Goal: Task Accomplishment & Management: Manage account settings

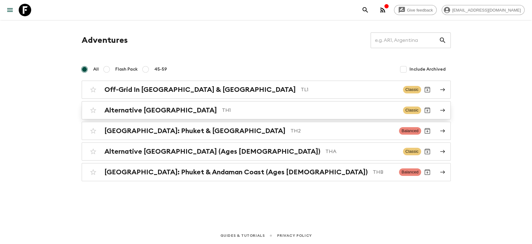
click at [222, 106] on p "TH1" at bounding box center [310, 109] width 176 height 7
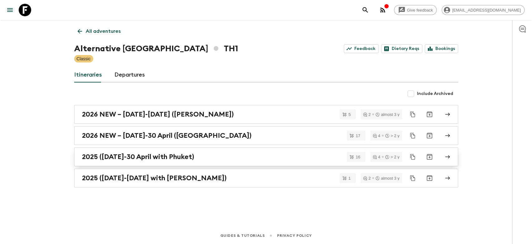
click at [215, 159] on div "2025 ([DATE]-30 April with Phuket)" at bounding box center [260, 156] width 357 height 8
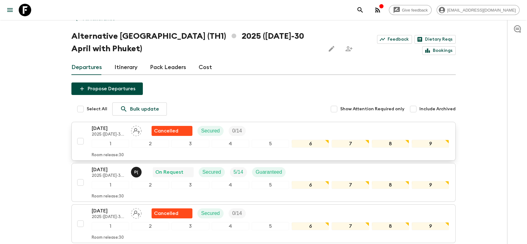
scroll to position [35, 0]
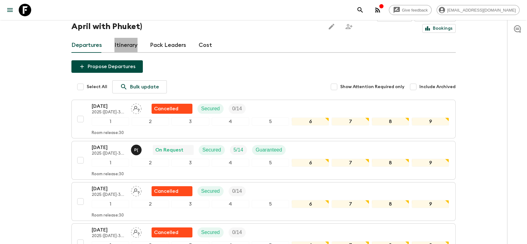
click at [128, 46] on link "Itinerary" at bounding box center [125, 45] width 23 height 15
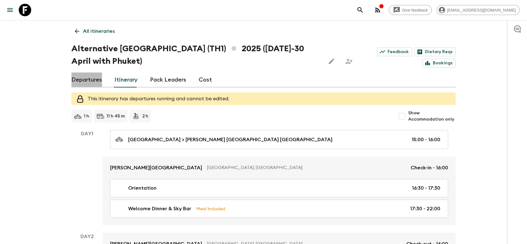
click at [90, 80] on link "Departures" at bounding box center [86, 79] width 31 height 15
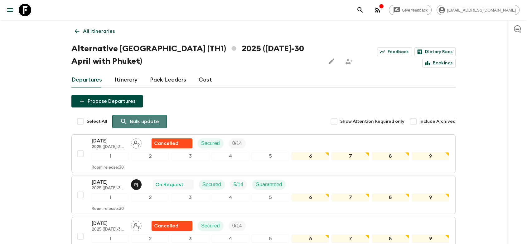
click at [137, 119] on p "Bulk update" at bounding box center [144, 121] width 29 height 7
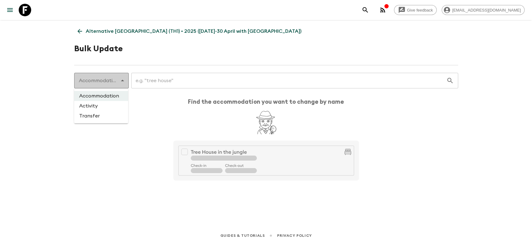
click at [121, 83] on body "Give feedback bopit@exotravel.com Alternative Thailand (TH1) • 2025 (1 October-…" at bounding box center [266, 122] width 532 height 244
click at [168, 82] on div at bounding box center [266, 122] width 532 height 244
click at [107, 82] on body "Give feedback bopit@exotravel.com Alternative Thailand (TH1) • 2025 (1 October-…" at bounding box center [266, 122] width 532 height 244
click at [91, 117] on li "Transfer" at bounding box center [101, 116] width 54 height 10
type input "transfer"
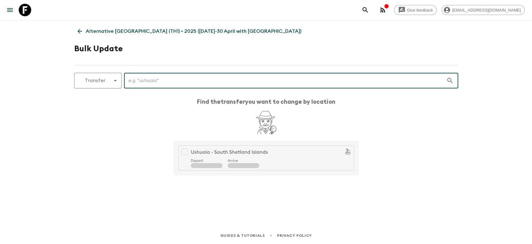
click at [152, 81] on input "text" at bounding box center [285, 80] width 322 height 17
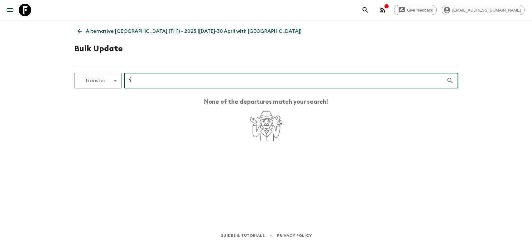
type input "า"
type input "ก"
type input "d"
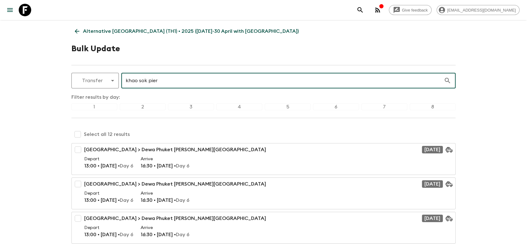
type input "khao sok pier"
click at [78, 134] on input "checkbox" at bounding box center [77, 134] width 12 height 12
checkbox input "true"
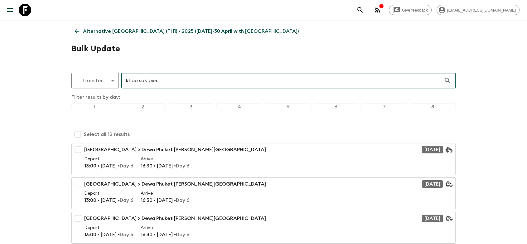
checkbox input "true"
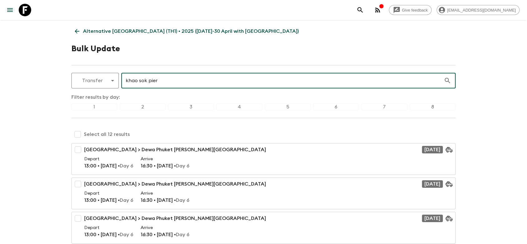
checkbox input "true"
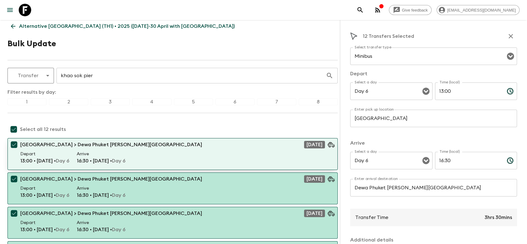
scroll to position [35, 0]
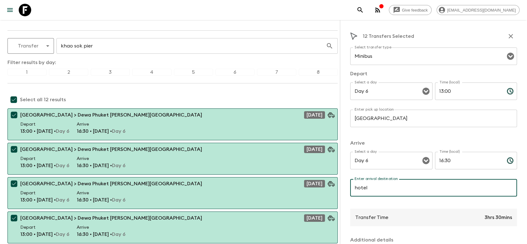
click at [359, 188] on input "hotel" at bounding box center [433, 187] width 167 height 17
click at [359, 189] on input "hotel" at bounding box center [433, 187] width 167 height 17
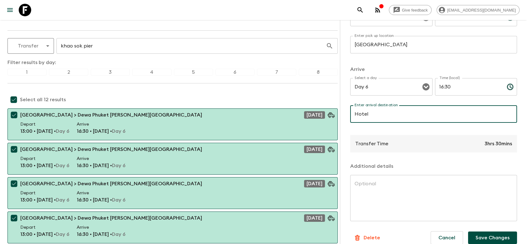
scroll to position [82, 0]
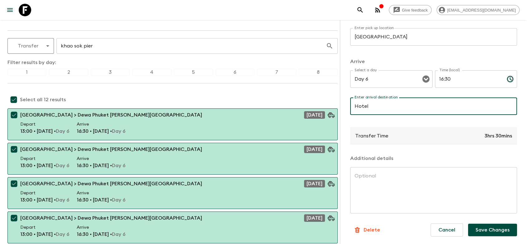
type input "Hotel"
click at [491, 230] on button "Save Changes" at bounding box center [492, 229] width 49 height 12
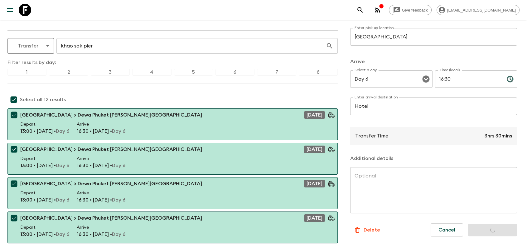
scroll to position [0, 0]
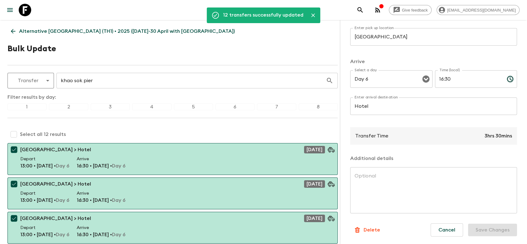
click at [311, 16] on icon "Close" at bounding box center [313, 15] width 6 height 6
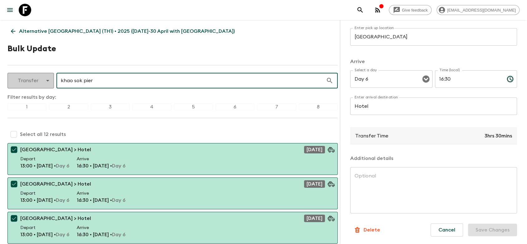
drag, startPoint x: 97, startPoint y: 80, endPoint x: 28, endPoint y: 75, distance: 69.4
click at [28, 75] on div "Transfer transfer ​ khao sok pier ​" at bounding box center [172, 81] width 330 height 16
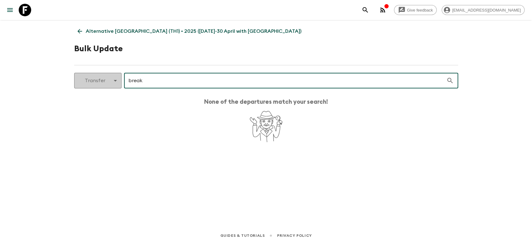
type input "break"
click at [96, 75] on body "Give feedback bopit@exotravel.com Alternative Thailand (TH1) • 2025 (1 October-…" at bounding box center [266, 122] width 532 height 244
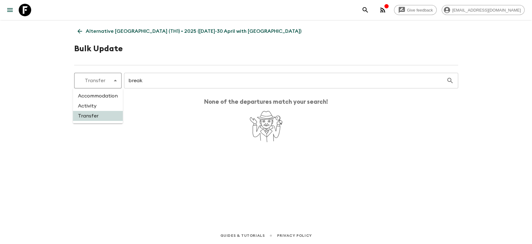
click at [102, 107] on li "Activity" at bounding box center [98, 106] width 50 height 10
type input "activity"
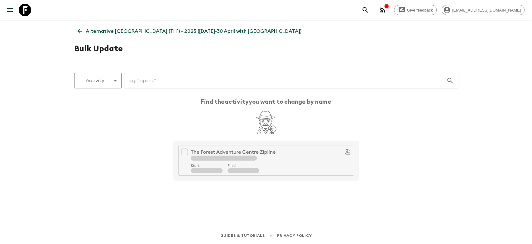
click at [150, 80] on input "text" at bounding box center [285, 80] width 322 height 17
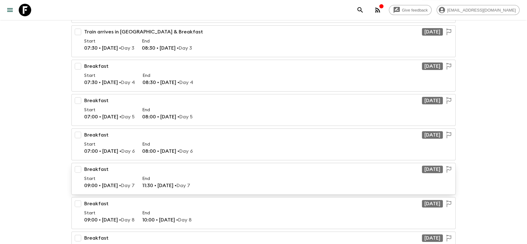
scroll to position [173, 0]
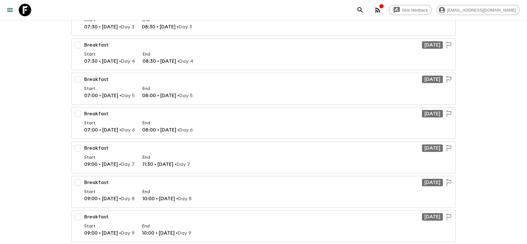
type input "breakfast"
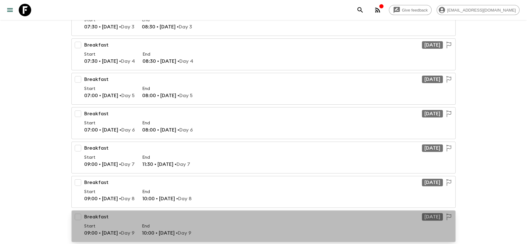
click at [206, 219] on div "Breakfast 17 Oct 2025" at bounding box center [263, 218] width 359 height 10
checkbox input "true"
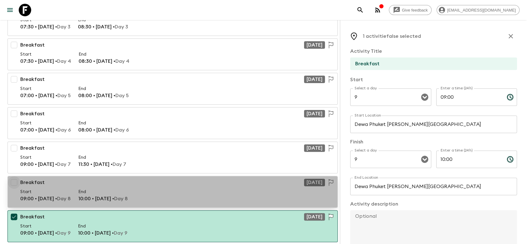
click at [12, 180] on input "checkbox" at bounding box center [14, 182] width 12 height 12
checkbox input "true"
type input "Multiple"
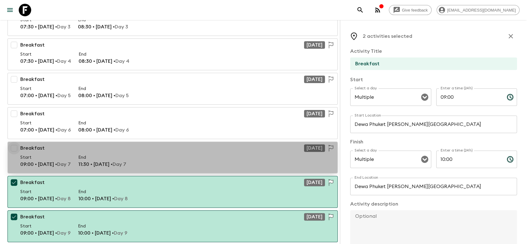
click at [12, 149] on input "checkbox" at bounding box center [14, 148] width 12 height 12
checkbox input "true"
type textarea "Multiple"
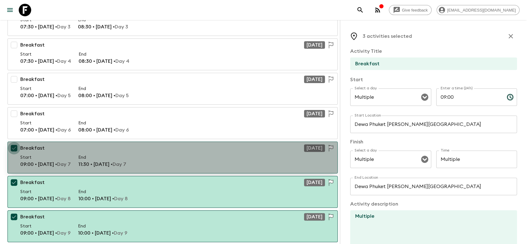
click at [16, 144] on input "checkbox" at bounding box center [14, 148] width 12 height 12
checkbox input "false"
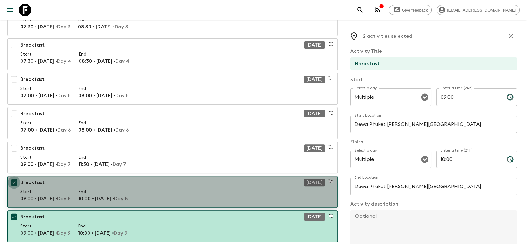
drag, startPoint x: 10, startPoint y: 180, endPoint x: 12, endPoint y: 193, distance: 12.7
click at [10, 181] on input "checkbox" at bounding box center [14, 182] width 12 height 12
checkbox input "false"
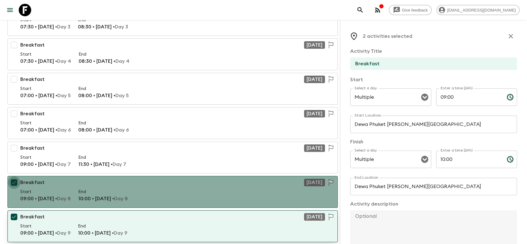
type input "9"
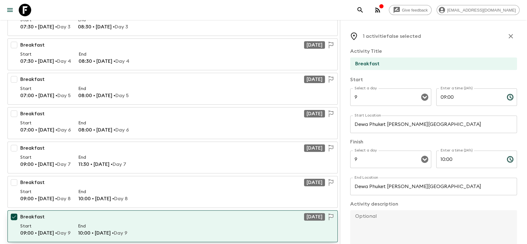
click at [15, 215] on input "checkbox" at bounding box center [14, 216] width 12 height 12
checkbox input "false"
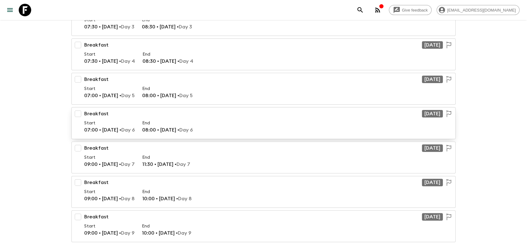
click at [78, 110] on input "checkbox" at bounding box center [78, 113] width 12 height 12
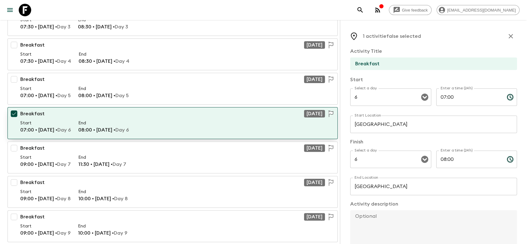
click at [78, 110] on div "Breakfast 17 Oct 2025" at bounding box center [172, 115] width 305 height 10
checkbox input "false"
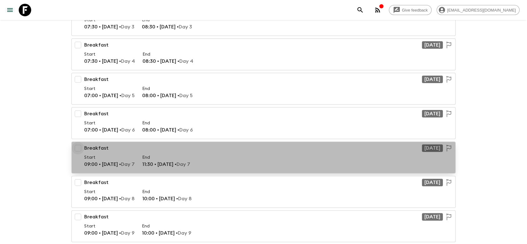
click at [75, 148] on input "checkbox" at bounding box center [78, 148] width 12 height 12
checkbox input "true"
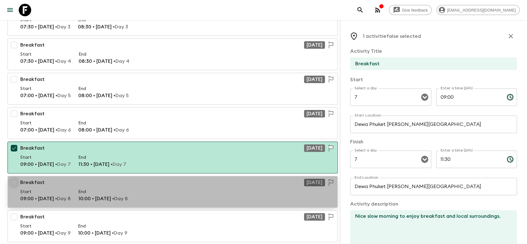
click at [14, 181] on input "checkbox" at bounding box center [14, 182] width 12 height 12
checkbox input "true"
type textarea "Multiple"
type input "Multiple"
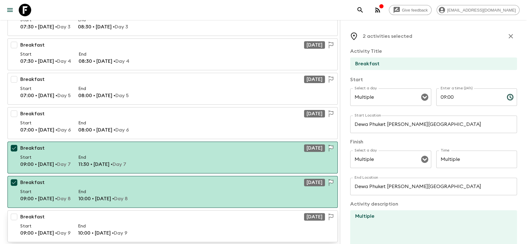
click at [14, 216] on input "checkbox" at bounding box center [14, 216] width 12 height 12
checkbox input "true"
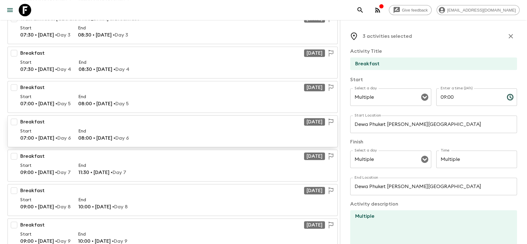
scroll to position [450, 0]
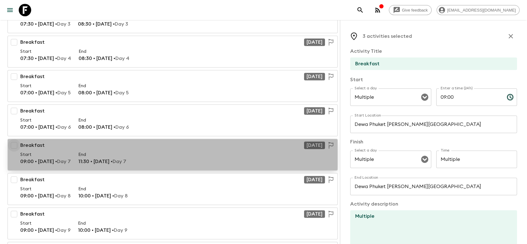
click at [13, 143] on input "checkbox" at bounding box center [14, 145] width 12 height 12
checkbox input "true"
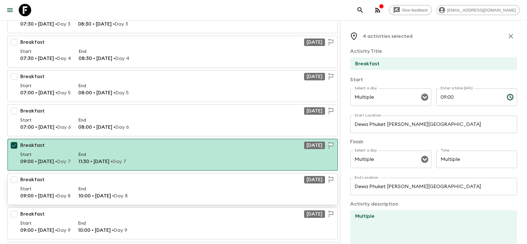
click at [13, 181] on input "checkbox" at bounding box center [14, 179] width 12 height 12
checkbox input "true"
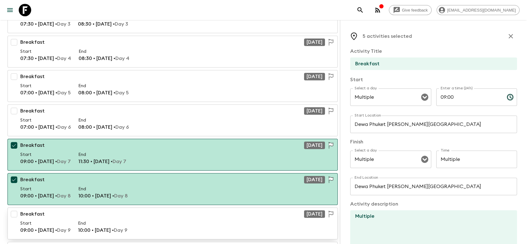
click at [12, 210] on input "checkbox" at bounding box center [14, 213] width 12 height 12
checkbox input "true"
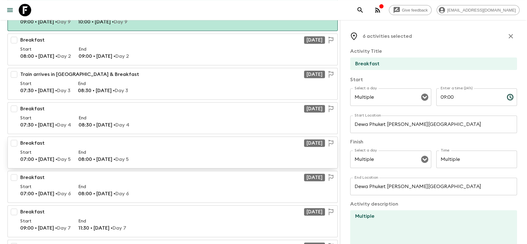
scroll to position [727, 0]
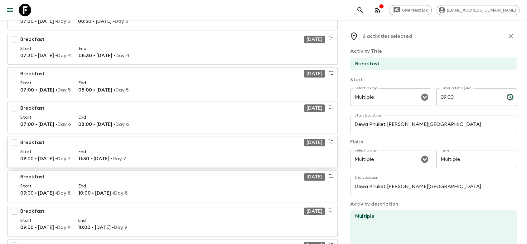
click at [14, 142] on input "checkbox" at bounding box center [14, 142] width 12 height 12
checkbox input "true"
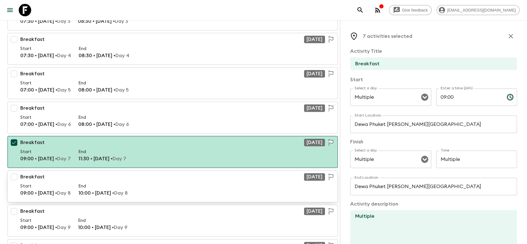
drag, startPoint x: 9, startPoint y: 172, endPoint x: 14, endPoint y: 183, distance: 11.7
click at [9, 173] on input "checkbox" at bounding box center [14, 176] width 12 height 12
checkbox input "true"
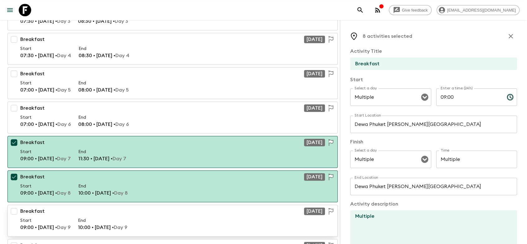
click at [17, 209] on input "checkbox" at bounding box center [14, 211] width 12 height 12
checkbox input "true"
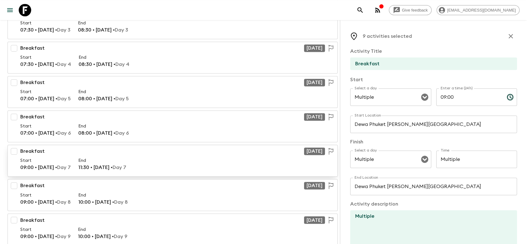
scroll to position [1005, 0]
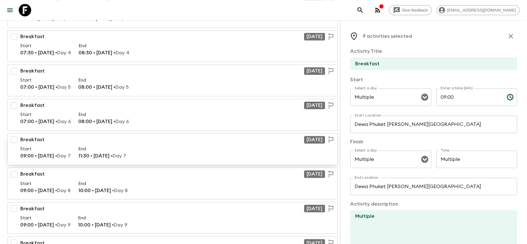
click at [15, 138] on input "checkbox" at bounding box center [14, 139] width 12 height 12
checkbox input "true"
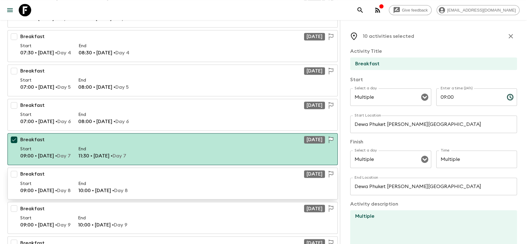
click at [14, 172] on input "checkbox" at bounding box center [14, 173] width 12 height 12
checkbox input "true"
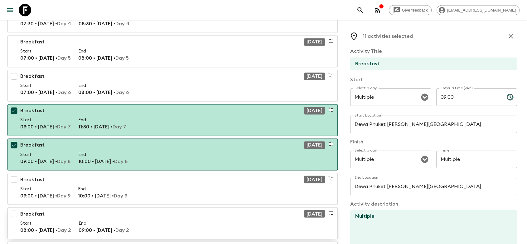
scroll to position [1074, 0]
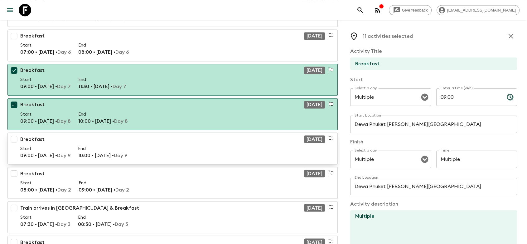
click at [15, 135] on input "checkbox" at bounding box center [14, 139] width 12 height 12
checkbox input "true"
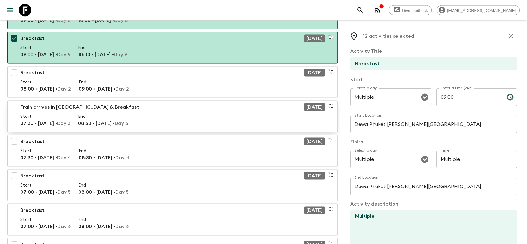
scroll to position [1178, 0]
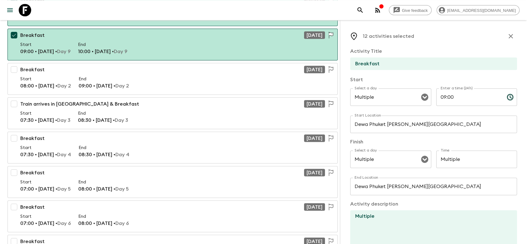
click at [364, 8] on div "Give feedback bopit@exotravel.com" at bounding box center [263, 10] width 527 height 20
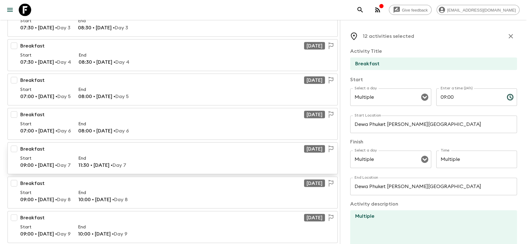
scroll to position [1282, 0]
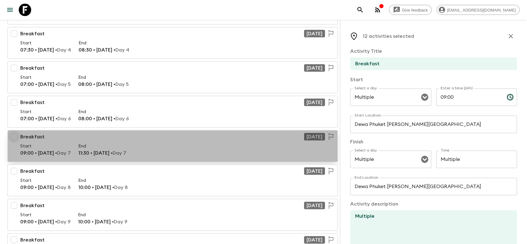
click at [11, 133] on input "checkbox" at bounding box center [14, 136] width 12 height 12
checkbox input "true"
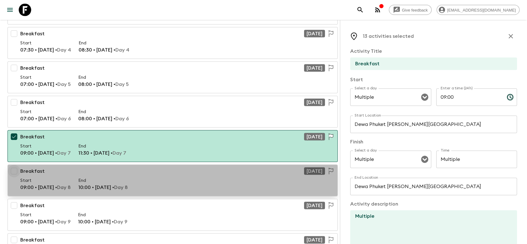
click at [17, 167] on input "checkbox" at bounding box center [14, 171] width 12 height 12
checkbox input "true"
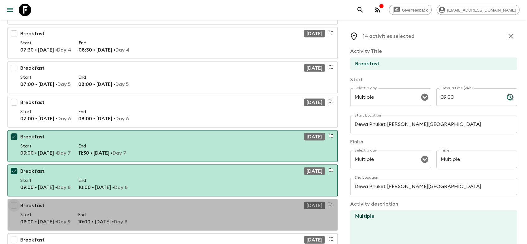
drag, startPoint x: 16, startPoint y: 198, endPoint x: 43, endPoint y: 195, distance: 27.6
click at [16, 199] on input "checkbox" at bounding box center [14, 205] width 12 height 12
checkbox input "true"
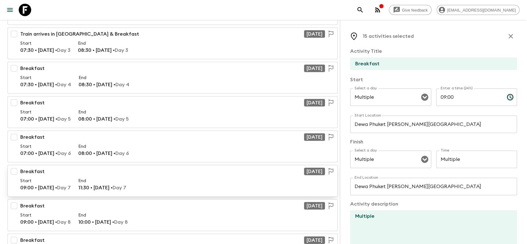
scroll to position [1559, 0]
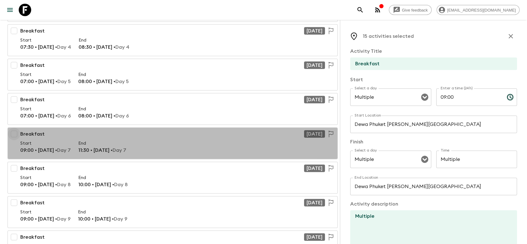
drag, startPoint x: 14, startPoint y: 129, endPoint x: 17, endPoint y: 157, distance: 27.7
click at [14, 130] on input "checkbox" at bounding box center [14, 134] width 12 height 12
checkbox input "true"
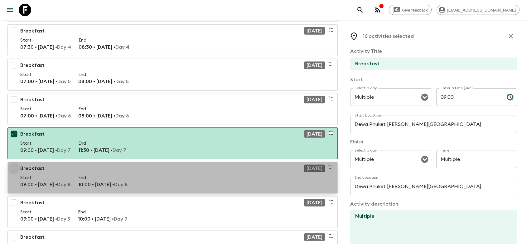
click at [17, 168] on input "checkbox" at bounding box center [14, 168] width 12 height 12
checkbox input "true"
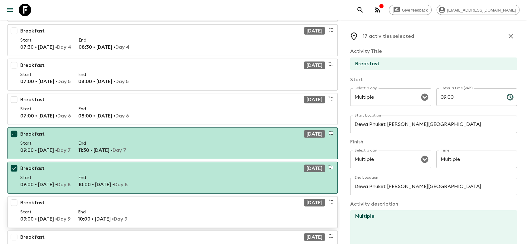
click at [15, 200] on input "checkbox" at bounding box center [14, 202] width 12 height 12
checkbox input "true"
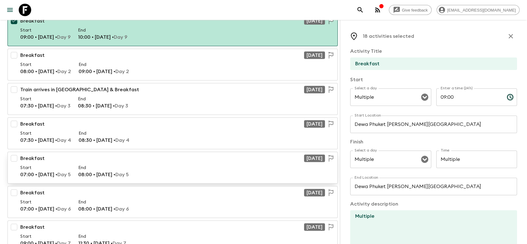
scroll to position [1801, 0]
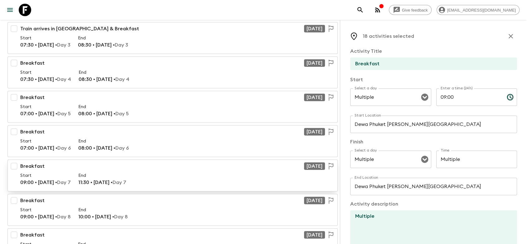
click at [15, 160] on input "checkbox" at bounding box center [14, 166] width 12 height 12
checkbox input "true"
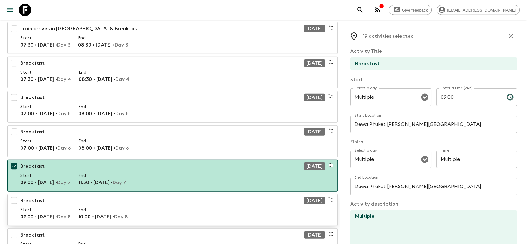
click at [13, 194] on input "checkbox" at bounding box center [14, 200] width 12 height 12
checkbox input "true"
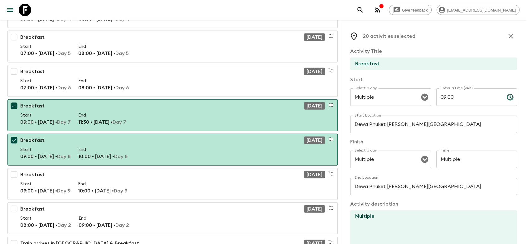
scroll to position [1871, 0]
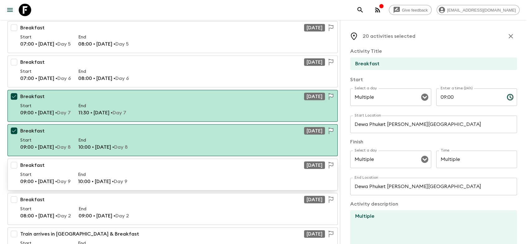
click at [17, 161] on input "checkbox" at bounding box center [14, 165] width 12 height 12
checkbox input "true"
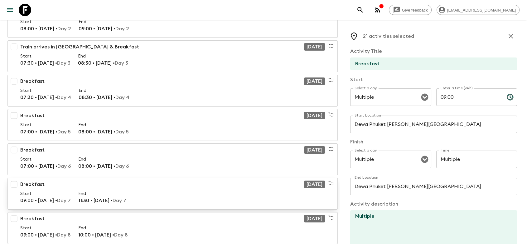
scroll to position [2113, 0]
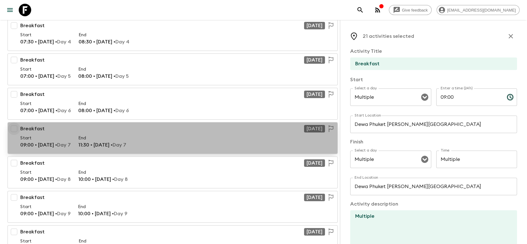
click at [15, 122] on input "checkbox" at bounding box center [14, 128] width 12 height 12
checkbox input "true"
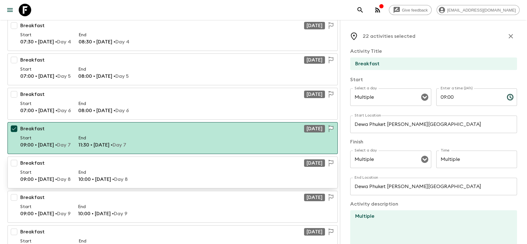
drag, startPoint x: 12, startPoint y: 159, endPoint x: 13, endPoint y: 166, distance: 6.6
click at [12, 159] on input "checkbox" at bounding box center [14, 163] width 12 height 12
checkbox input "true"
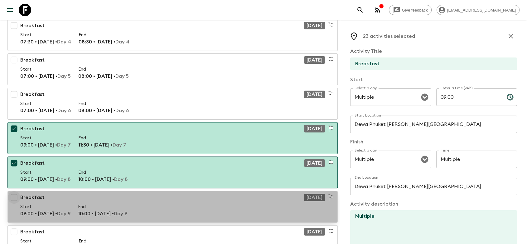
click at [15, 192] on input "checkbox" at bounding box center [14, 197] width 12 height 12
checkbox input "true"
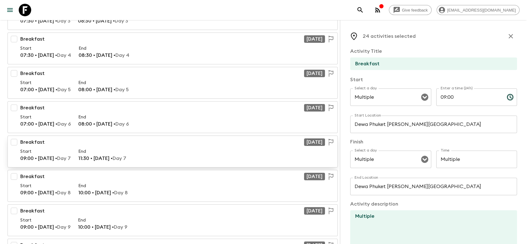
scroll to position [2390, 0]
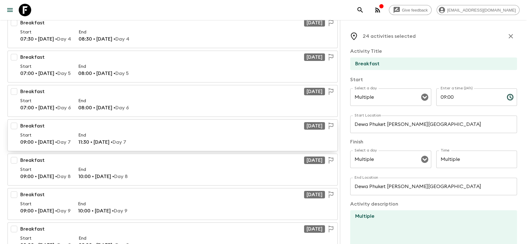
click at [15, 119] on input "checkbox" at bounding box center [14, 125] width 12 height 12
checkbox input "true"
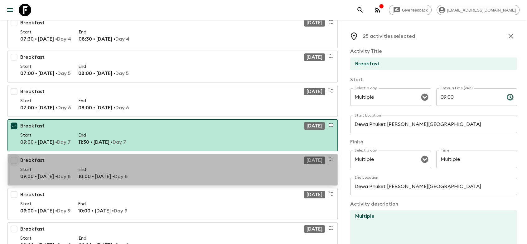
drag, startPoint x: 14, startPoint y: 156, endPoint x: 13, endPoint y: 176, distance: 19.3
click at [14, 157] on input "checkbox" at bounding box center [14, 160] width 12 height 12
checkbox input "true"
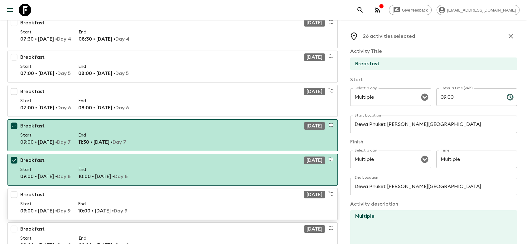
click at [12, 189] on input "checkbox" at bounding box center [14, 194] width 12 height 12
checkbox input "true"
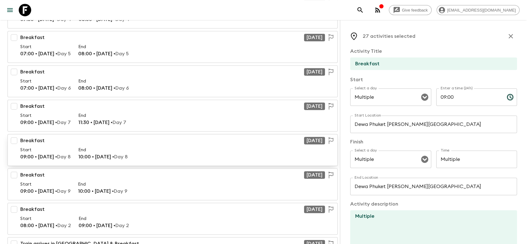
scroll to position [2702, 0]
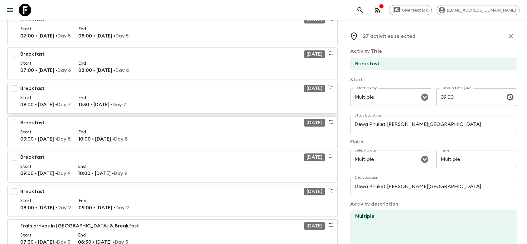
click at [15, 82] on input "checkbox" at bounding box center [14, 88] width 12 height 12
checkbox input "true"
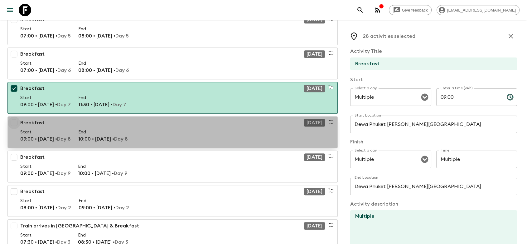
click at [12, 121] on input "checkbox" at bounding box center [14, 122] width 12 height 12
checkbox input "true"
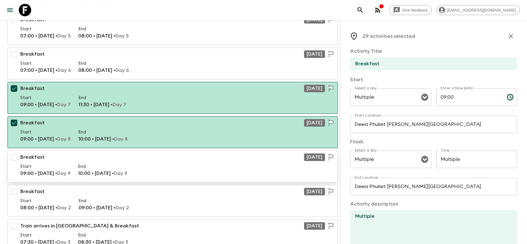
click at [15, 157] on input "checkbox" at bounding box center [14, 157] width 12 height 12
checkbox input "true"
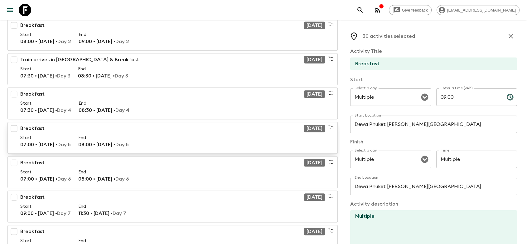
scroll to position [2910, 0]
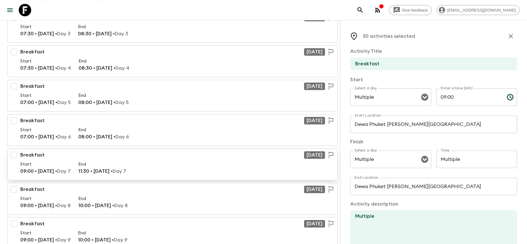
click at [16, 149] on input "checkbox" at bounding box center [14, 154] width 12 height 12
checkbox input "true"
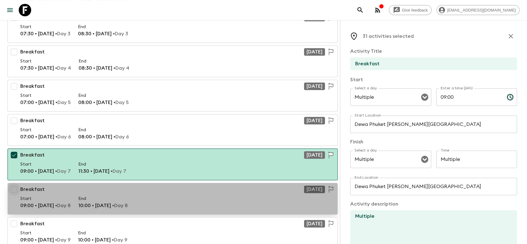
click at [19, 183] on input "checkbox" at bounding box center [14, 189] width 12 height 12
checkbox input "true"
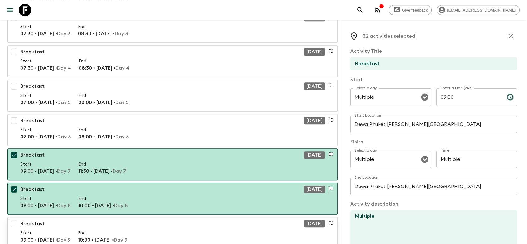
click at [12, 217] on input "checkbox" at bounding box center [14, 223] width 12 height 12
checkbox input "true"
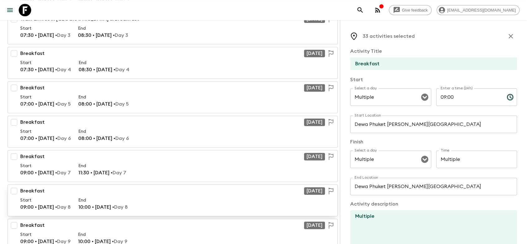
scroll to position [3187, 0]
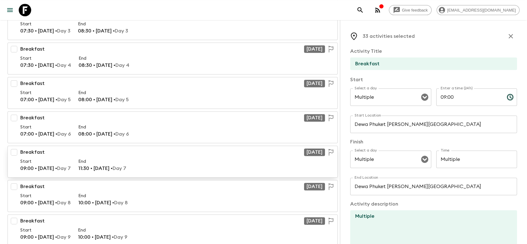
click at [15, 146] on input "checkbox" at bounding box center [14, 152] width 12 height 12
checkbox input "true"
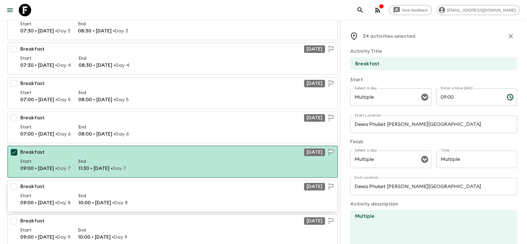
click at [15, 181] on input "checkbox" at bounding box center [14, 186] width 12 height 12
checkbox input "true"
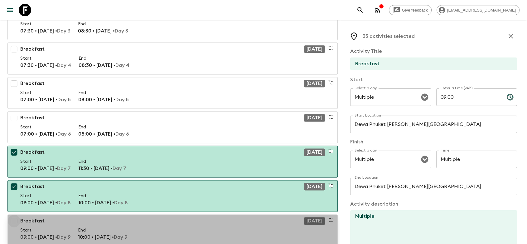
click at [16, 214] on input "checkbox" at bounding box center [14, 220] width 12 height 12
checkbox input "true"
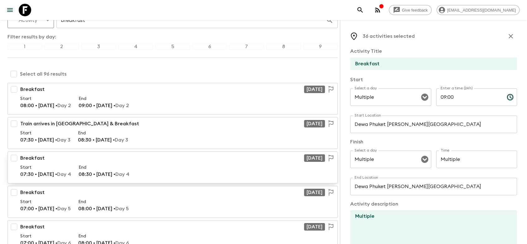
scroll to position [104, 0]
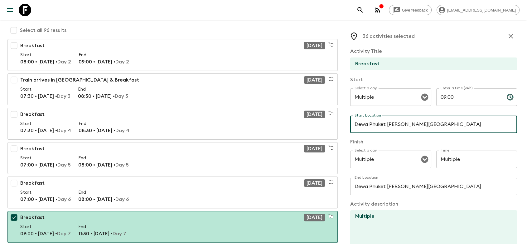
paste input "Wyndham Garden Phuket Kamala"
type input "Wyndham Garden Phuket Kamala"
click at [394, 188] on input "Dewa Phuket [PERSON_NAME][GEOGRAPHIC_DATA]" at bounding box center [433, 185] width 167 height 17
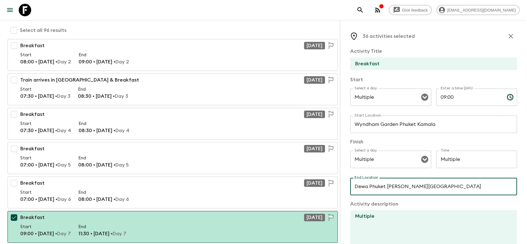
paste input "Wyndham Garden Phuket Kamala"
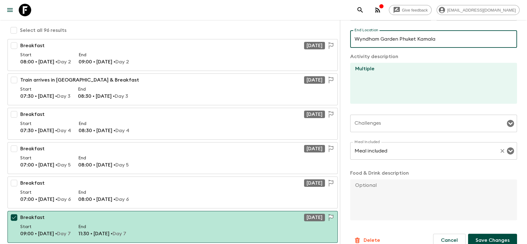
scroll to position [157, 0]
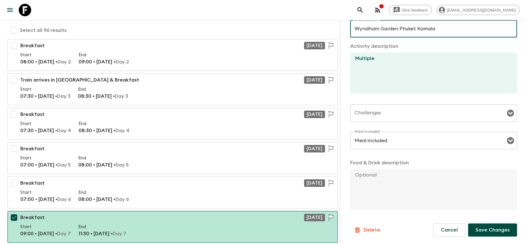
type input "Wyndham Garden Phuket Kamala"
click at [487, 227] on p "Save Changes" at bounding box center [492, 229] width 34 height 7
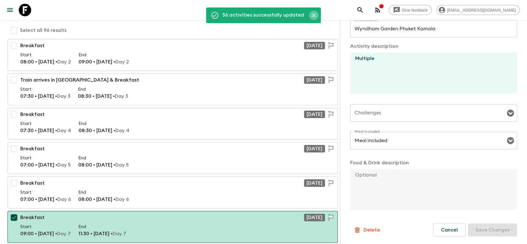
click at [311, 14] on icon "Close" at bounding box center [314, 15] width 6 height 6
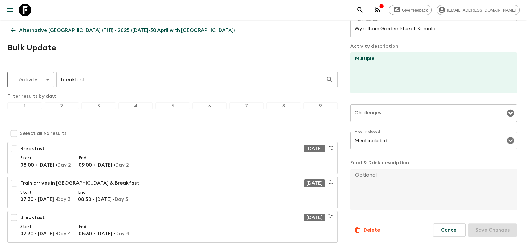
scroll to position [0, 0]
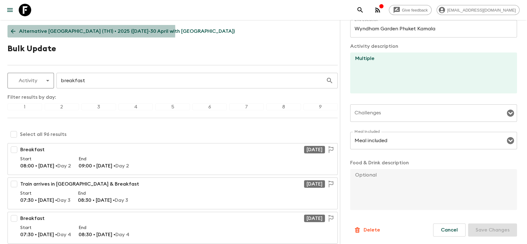
click at [21, 30] on p "Alternative [GEOGRAPHIC_DATA] (TH1) • 2025 ([DATE]-30 April with [GEOGRAPHIC_DA…" at bounding box center [127, 30] width 216 height 7
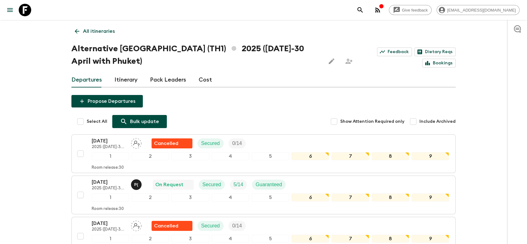
click at [137, 122] on p "Bulk update" at bounding box center [144, 121] width 29 height 7
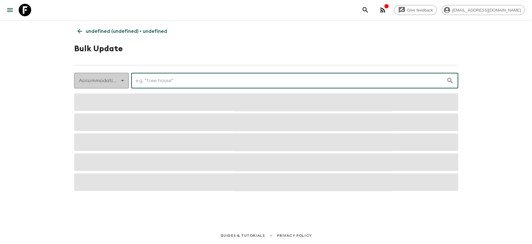
click at [110, 80] on body "Give feedback bopit@exotravel.com undefined (undefined) • undefined Bulk Update…" at bounding box center [266, 122] width 532 height 244
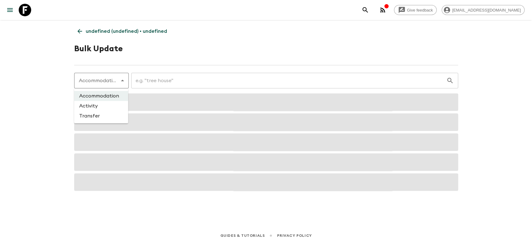
click at [105, 107] on li "Activity" at bounding box center [101, 106] width 54 height 10
type input "activity"
click at [164, 82] on input "text" at bounding box center [285, 80] width 322 height 17
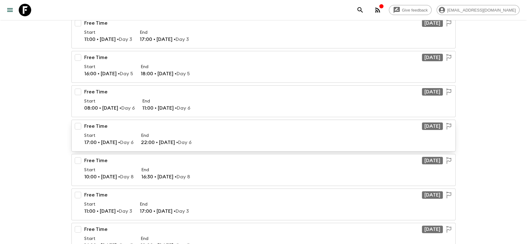
scroll to position [138, 0]
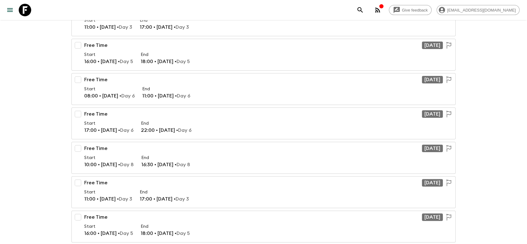
type input "free time"
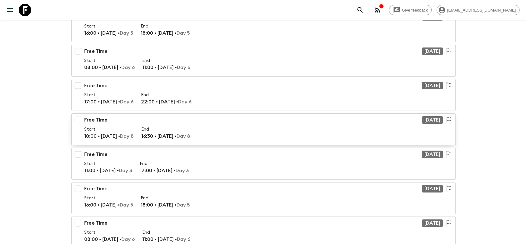
scroll to position [208, 0]
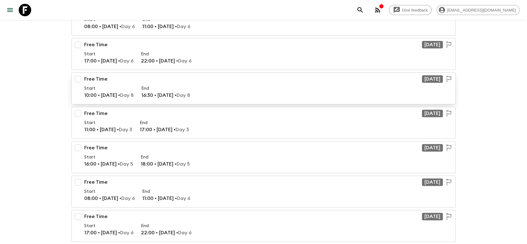
click at [79, 77] on input "checkbox" at bounding box center [78, 79] width 12 height 12
checkbox input "true"
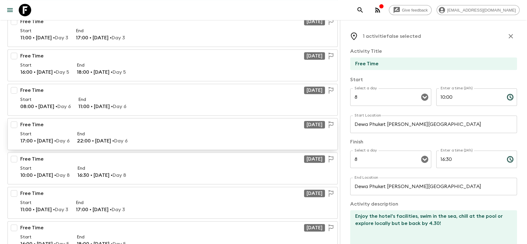
scroll to position [312, 0]
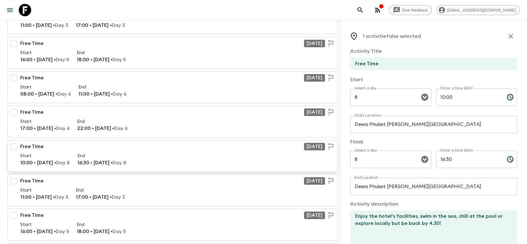
click at [10, 143] on input "checkbox" at bounding box center [14, 146] width 12 height 12
checkbox input "true"
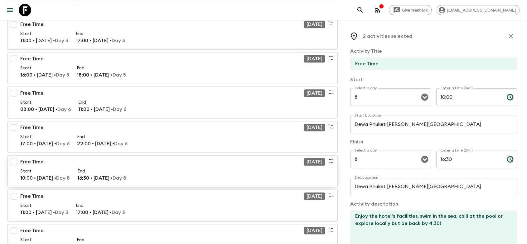
scroll to position [485, 0]
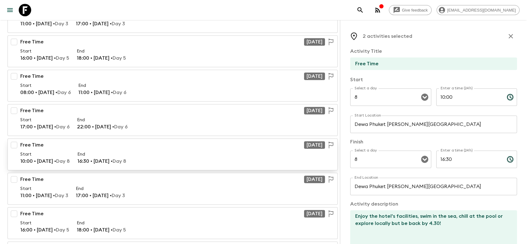
click at [17, 142] on input "checkbox" at bounding box center [14, 144] width 12 height 12
checkbox input "true"
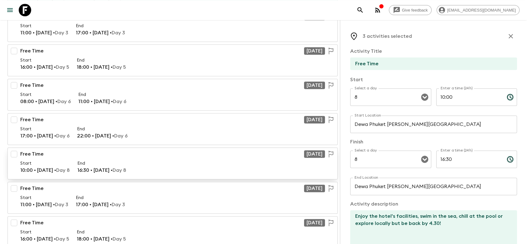
scroll to position [658, 0]
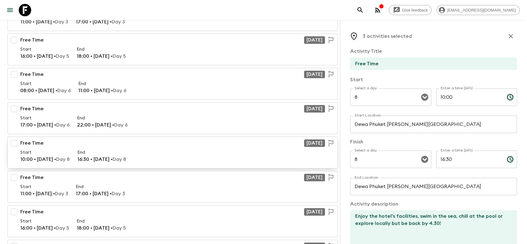
click at [15, 142] on input "checkbox" at bounding box center [14, 143] width 12 height 12
checkbox input "true"
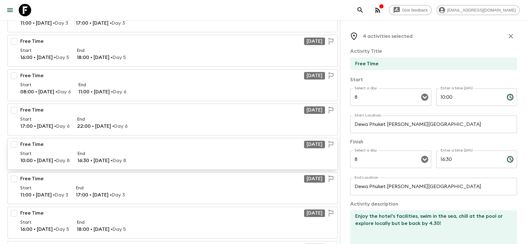
scroll to position [831, 0]
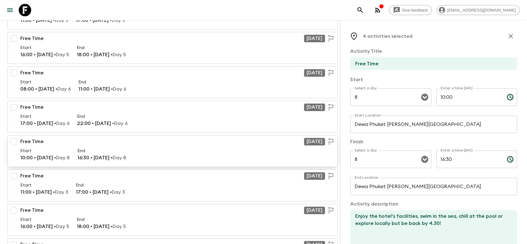
click at [16, 138] on input "checkbox" at bounding box center [14, 141] width 12 height 12
checkbox input "true"
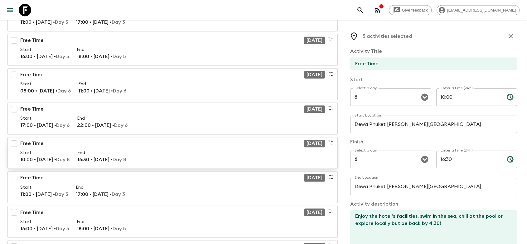
scroll to position [1005, 0]
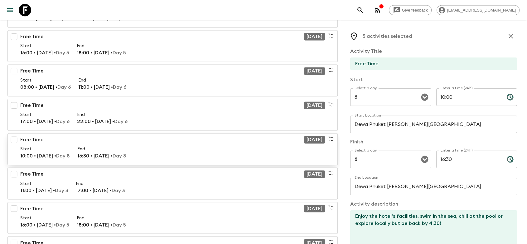
click at [17, 137] on input "checkbox" at bounding box center [14, 139] width 12 height 12
checkbox input "true"
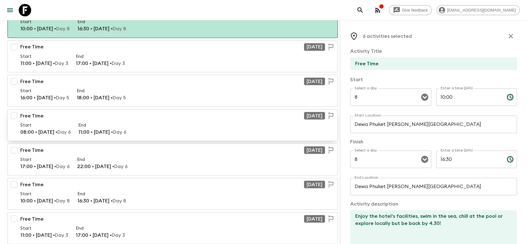
scroll to position [1143, 0]
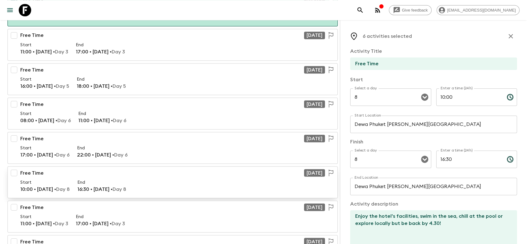
click at [16, 169] on input "checkbox" at bounding box center [14, 172] width 12 height 12
checkbox input "true"
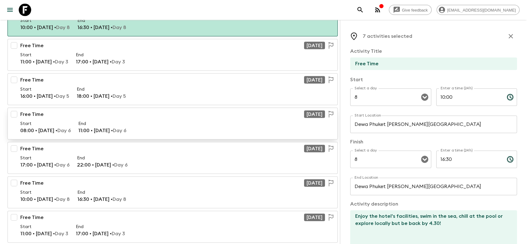
scroll to position [1316, 0]
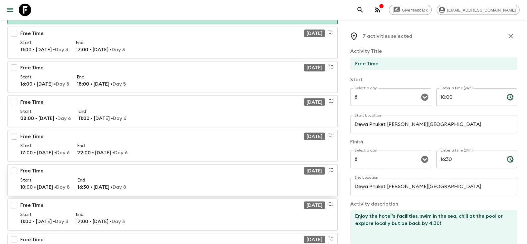
click at [14, 166] on input "checkbox" at bounding box center [14, 170] width 12 height 12
checkbox input "true"
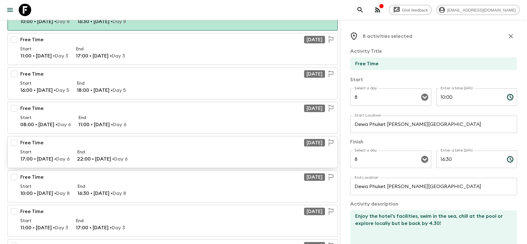
scroll to position [1489, 0]
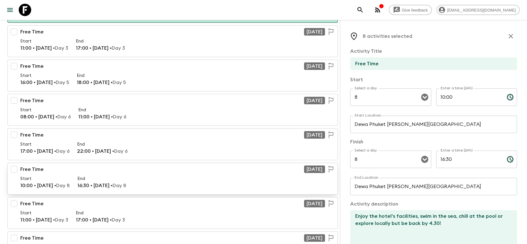
click at [12, 164] on input "checkbox" at bounding box center [14, 169] width 12 height 12
checkbox input "true"
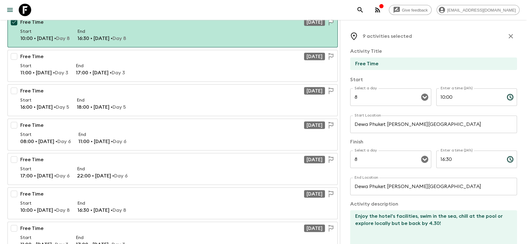
scroll to position [1697, 0]
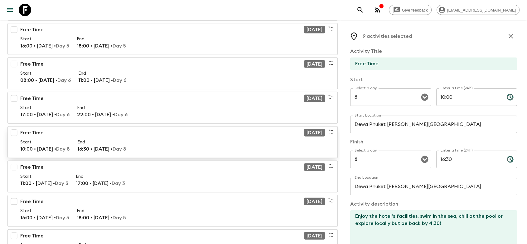
click at [16, 131] on input "checkbox" at bounding box center [14, 132] width 12 height 12
checkbox input "true"
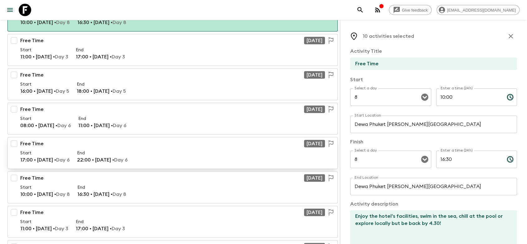
scroll to position [1836, 0]
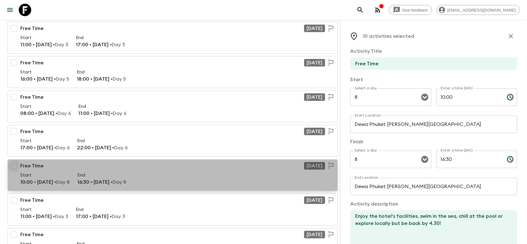
click at [16, 159] on input "checkbox" at bounding box center [14, 165] width 12 height 12
checkbox input "true"
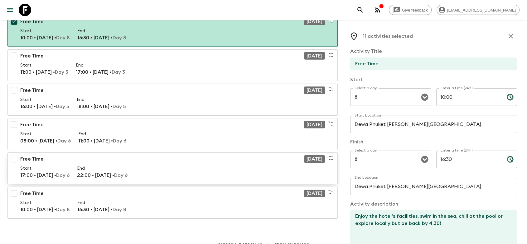
scroll to position [1985, 0]
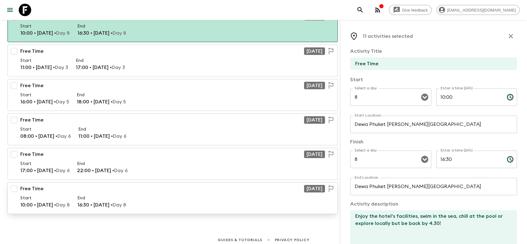
click at [15, 182] on input "checkbox" at bounding box center [14, 188] width 12 height 12
checkbox input "true"
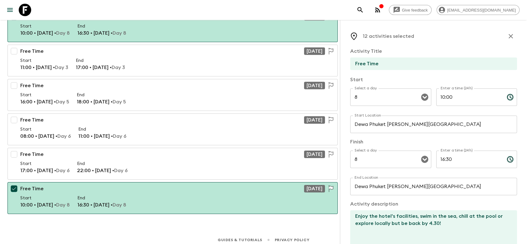
click at [433, 126] on input "Dewa Phuket [PERSON_NAME][GEOGRAPHIC_DATA]" at bounding box center [433, 123] width 167 height 17
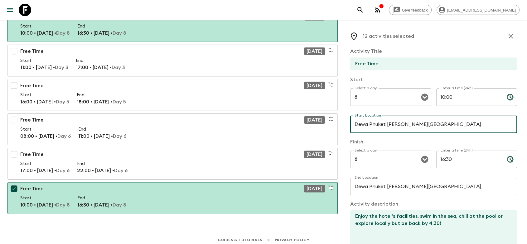
paste input "Wyndham Garden Phuket Kamala"
type input "Wyndham Garden Phuket Kamala"
click at [436, 191] on input "Dewa Phuket [PERSON_NAME][GEOGRAPHIC_DATA]" at bounding box center [433, 185] width 167 height 17
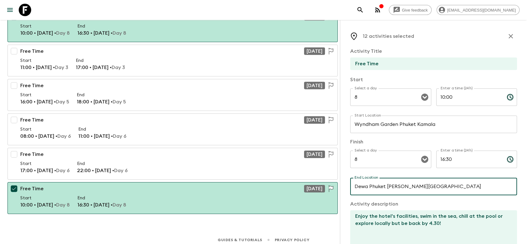
paste input "Wyndham Garden Phuket Kamala"
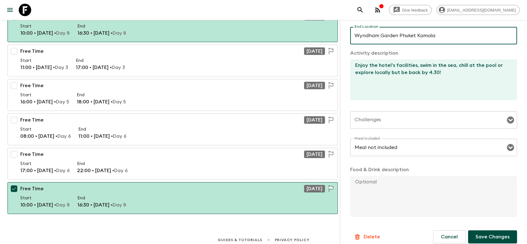
scroll to position [157, 0]
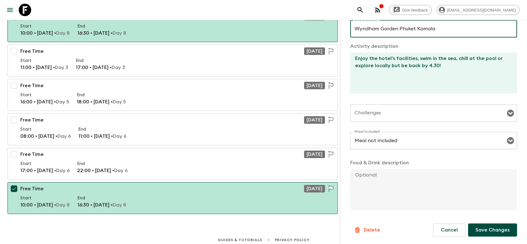
type input "Wyndham Garden Phuket Kamala"
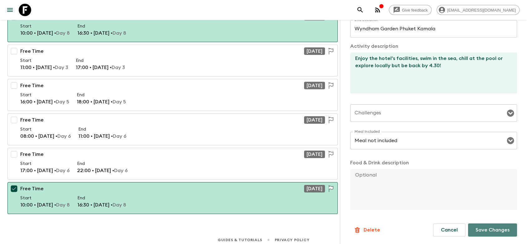
click at [481, 229] on p "Save Changes" at bounding box center [492, 229] width 34 height 7
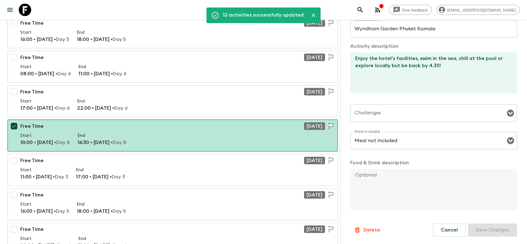
scroll to position [1084, 0]
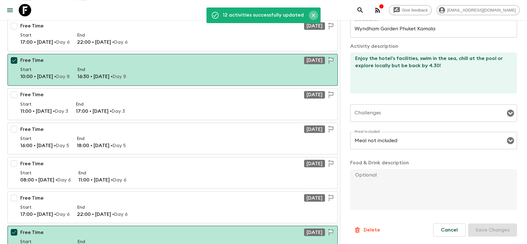
click at [311, 14] on icon "Close" at bounding box center [313, 15] width 6 height 6
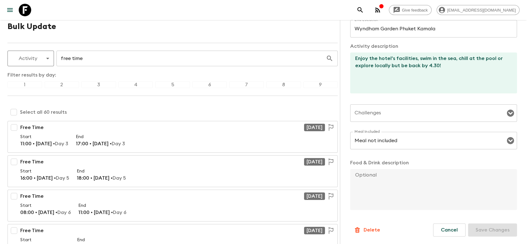
scroll to position [0, 0]
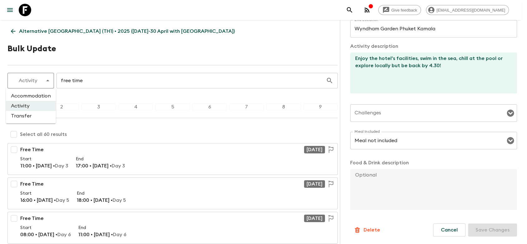
click at [27, 117] on li "Transfer" at bounding box center [31, 116] width 50 height 10
type input "transfer"
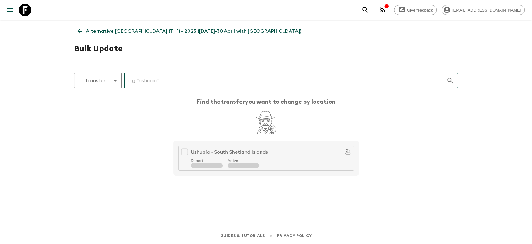
click at [152, 80] on input "text" at bounding box center [285, 80] width 322 height 17
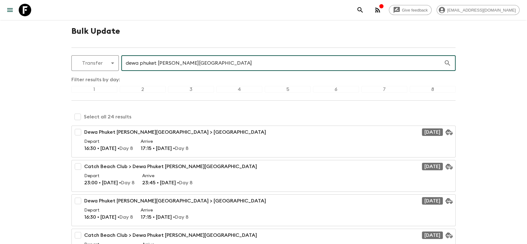
scroll to position [35, 0]
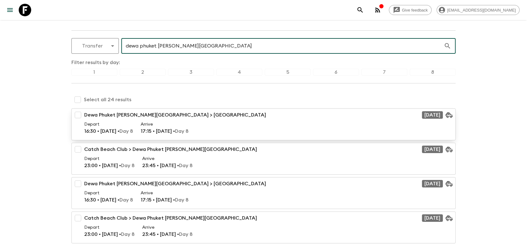
type input "dewa phuket Nai Yang Beach"
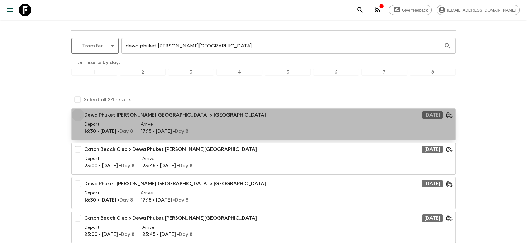
click at [75, 115] on input "checkbox" at bounding box center [78, 115] width 12 height 12
checkbox input "true"
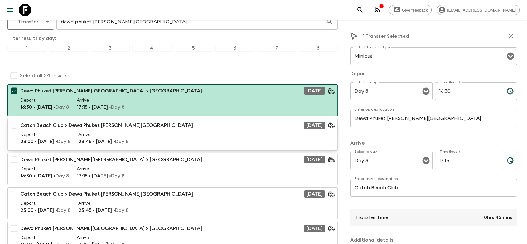
scroll to position [69, 0]
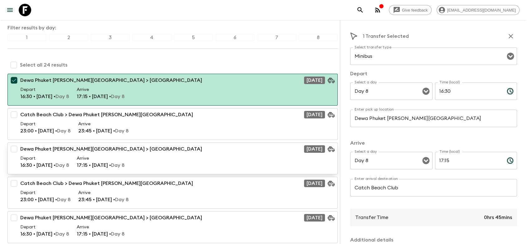
click at [16, 146] on input "checkbox" at bounding box center [14, 148] width 12 height 12
checkbox input "true"
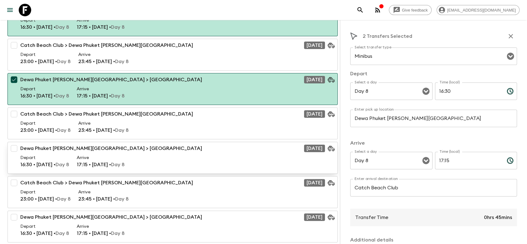
click at [12, 145] on input "checkbox" at bounding box center [14, 148] width 12 height 12
checkbox input "true"
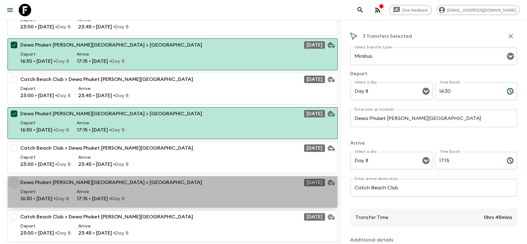
click at [15, 180] on input "checkbox" at bounding box center [14, 182] width 12 height 12
checkbox input "true"
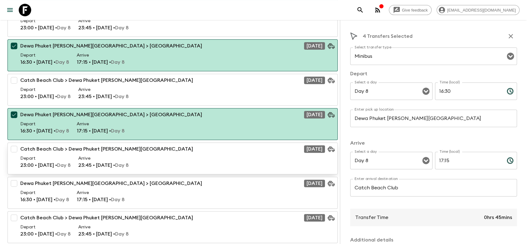
scroll to position [242, 0]
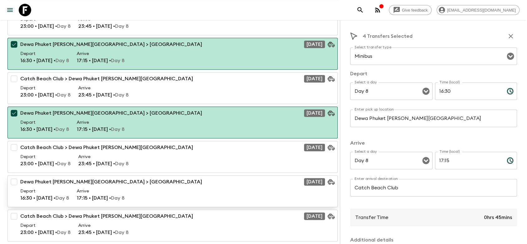
click at [13, 177] on input "checkbox" at bounding box center [14, 181] width 12 height 12
checkbox input "true"
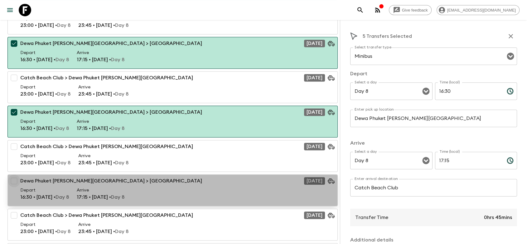
click at [13, 178] on input "checkbox" at bounding box center [14, 180] width 12 height 12
checkbox input "true"
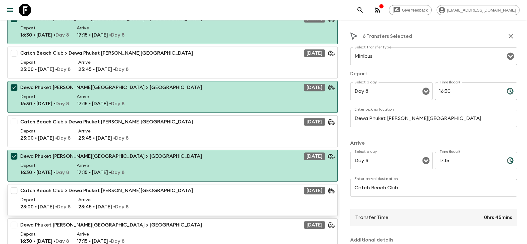
scroll to position [381, 0]
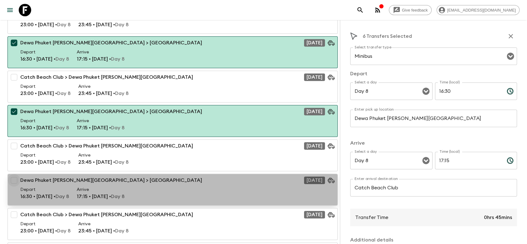
click at [15, 176] on input "checkbox" at bounding box center [14, 180] width 12 height 12
checkbox input "true"
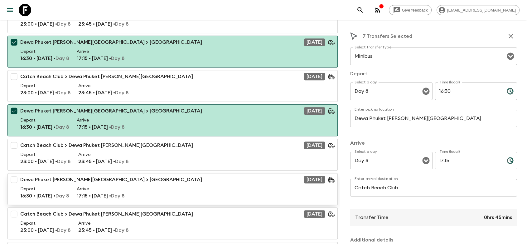
click at [11, 176] on input "checkbox" at bounding box center [14, 179] width 12 height 12
checkbox input "true"
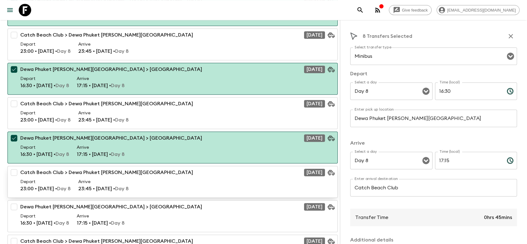
scroll to position [519, 0]
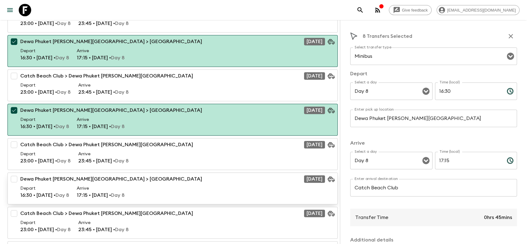
click at [15, 174] on input "checkbox" at bounding box center [14, 178] width 12 height 12
checkbox input "true"
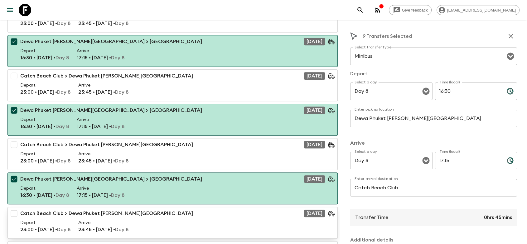
scroll to position [624, 0]
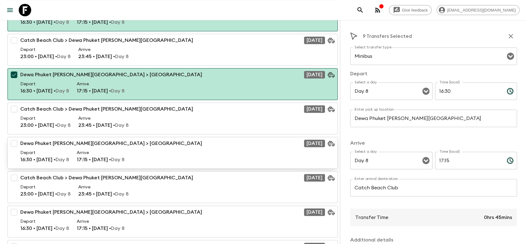
click at [17, 141] on input "checkbox" at bounding box center [14, 143] width 12 height 12
checkbox input "true"
click at [14, 140] on input "checkbox" at bounding box center [14, 142] width 12 height 12
checkbox input "true"
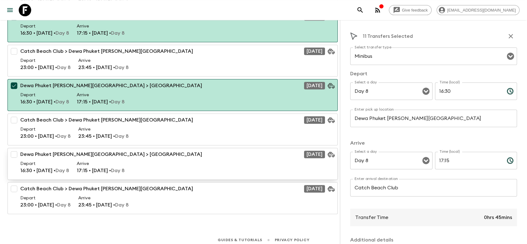
scroll to position [752, 0]
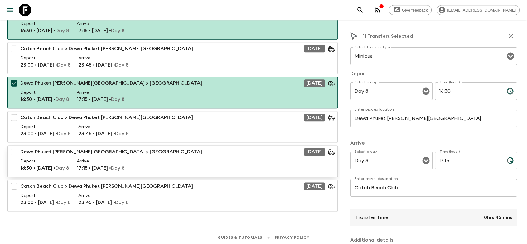
click at [15, 149] on input "checkbox" at bounding box center [14, 151] width 12 height 12
checkbox input "true"
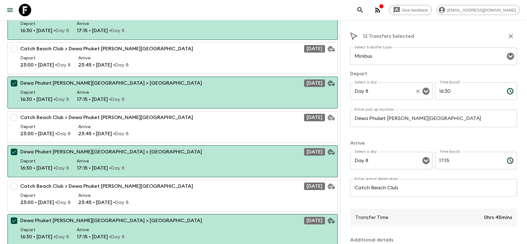
scroll to position [198, 0]
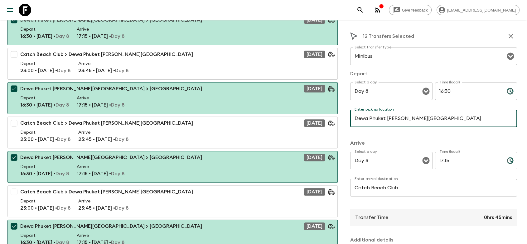
click at [434, 118] on input "Dewa Phuket [PERSON_NAME][GEOGRAPHIC_DATA]" at bounding box center [433, 117] width 167 height 17
paste input "Wyndham Garden Phuket Kamala"
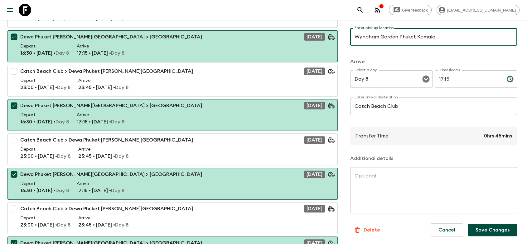
scroll to position [267, 0]
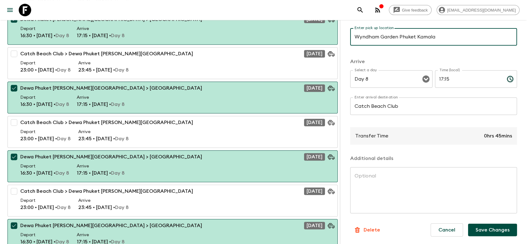
type input "Wyndham Garden Phuket Kamala"
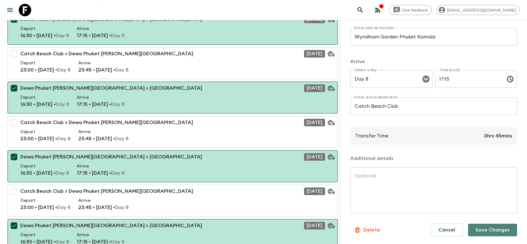
click at [482, 226] on button "Save Changes" at bounding box center [492, 229] width 49 height 12
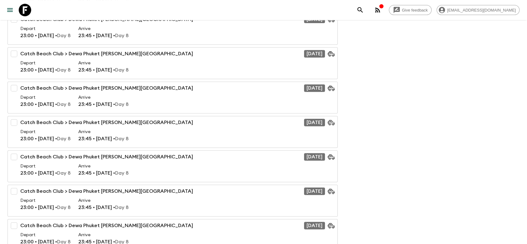
scroll to position [0, 0]
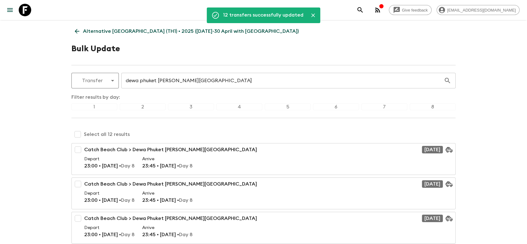
click at [77, 133] on input "checkbox" at bounding box center [77, 134] width 12 height 12
checkbox input "true"
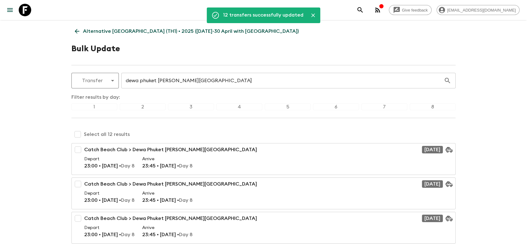
checkbox input "true"
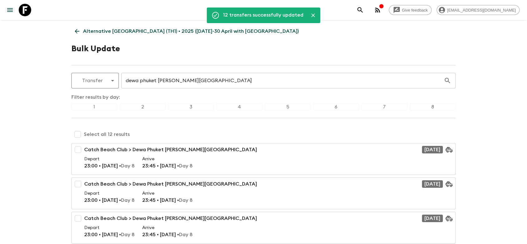
checkbox input "true"
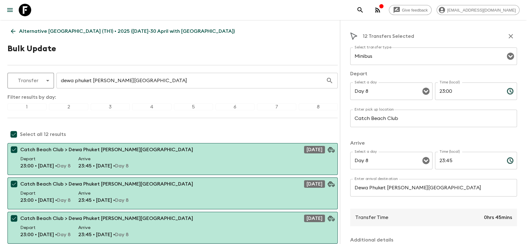
scroll to position [35, 0]
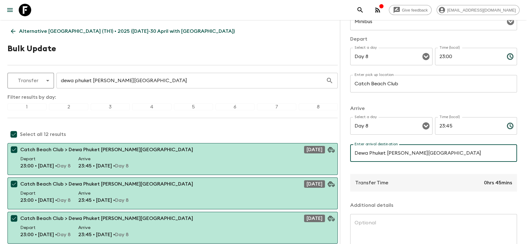
paste input "Wyndham Garden Phuket Kamala"
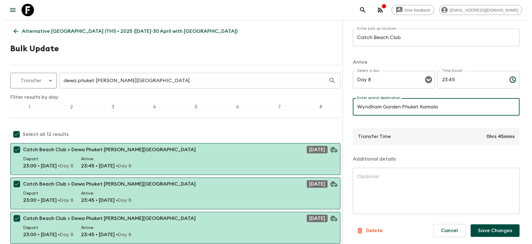
scroll to position [82, 0]
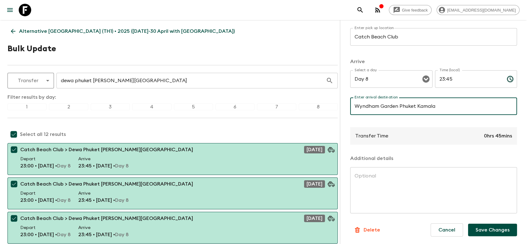
type input "Wyndham Garden Phuket Kamala"
click at [486, 228] on button "Save Changes" at bounding box center [492, 229] width 49 height 12
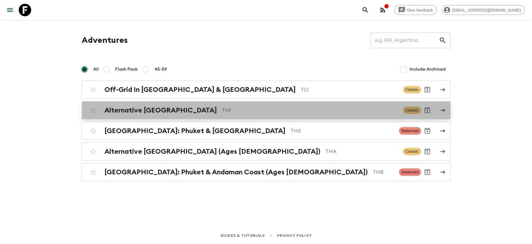
click at [142, 111] on h2 "Alternative [GEOGRAPHIC_DATA]" at bounding box center [160, 110] width 113 height 8
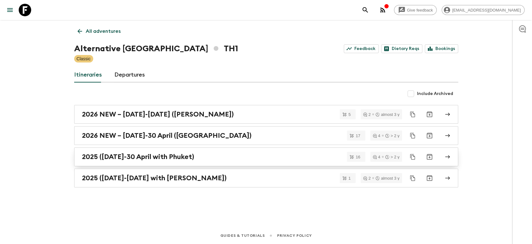
click at [151, 158] on h2 "2025 ([DATE]-30 April with Phuket)" at bounding box center [138, 156] width 112 height 8
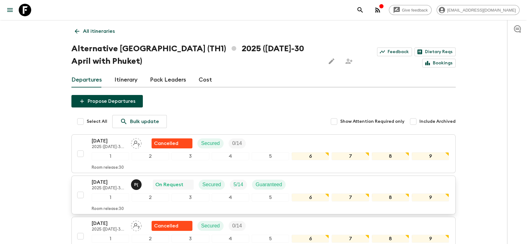
click at [79, 181] on div "[DATE] 2025 ([DATE]-30 April with Phuket) P ( On Request Secured 5 / 14 Guarant…" at bounding box center [261, 194] width 375 height 33
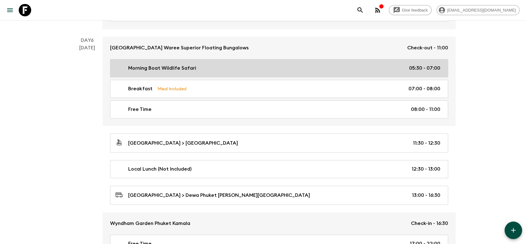
scroll to position [900, 0]
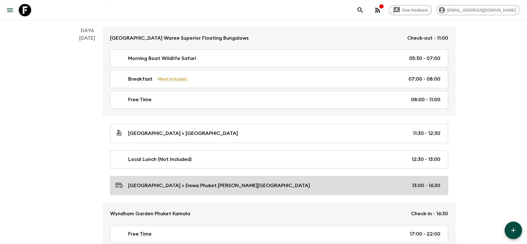
click at [238, 181] on div "[GEOGRAPHIC_DATA] > Dewa Phuket [PERSON_NAME][GEOGRAPHIC_DATA] 13:00 - 16:30" at bounding box center [277, 185] width 325 height 8
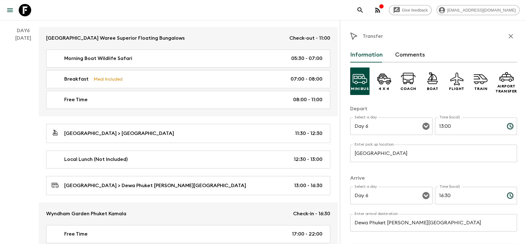
click at [507, 34] on icon "button" at bounding box center [510, 35] width 7 height 7
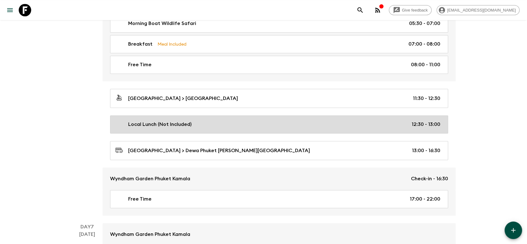
scroll to position [970, 0]
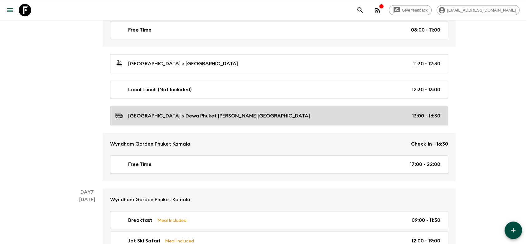
click at [166, 117] on link "[GEOGRAPHIC_DATA] > Dewa Phuket [PERSON_NAME][GEOGRAPHIC_DATA] 13:00 - 16:30" at bounding box center [279, 115] width 338 height 19
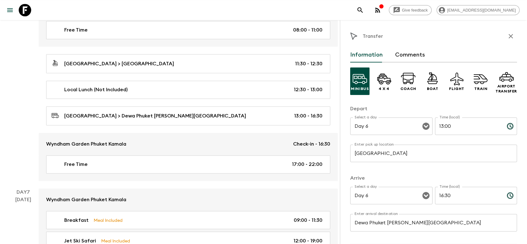
click at [508, 34] on icon "button" at bounding box center [510, 35] width 7 height 7
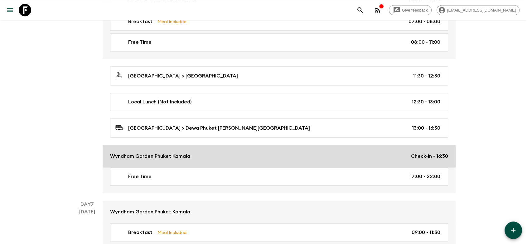
scroll to position [970, 0]
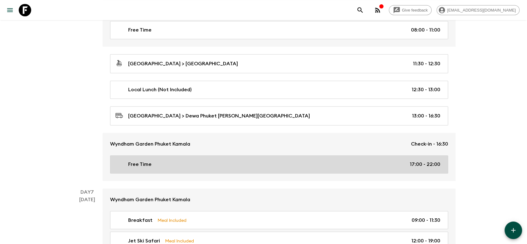
click at [189, 162] on div "Free Time 17:00 - 22:00" at bounding box center [277, 163] width 325 height 7
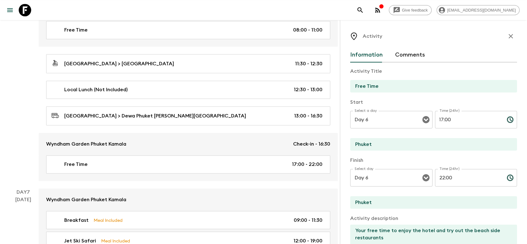
click at [509, 35] on icon "button" at bounding box center [511, 36] width 4 height 4
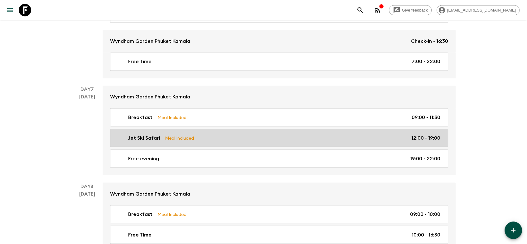
scroll to position [1074, 0]
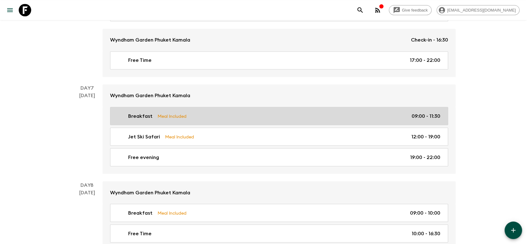
click at [208, 112] on div "Breakfast Meal Included 09:00 - 11:30" at bounding box center [277, 115] width 325 height 7
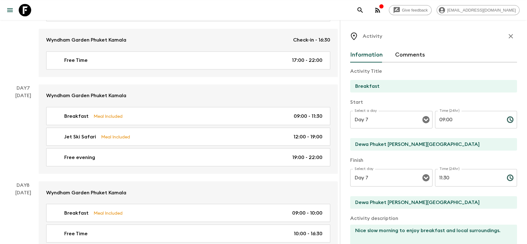
scroll to position [35, 0]
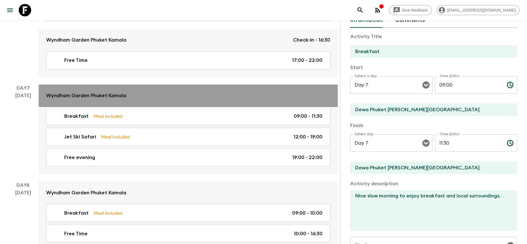
click at [117, 94] on p "Wyndham Garden Phuket Kamala" at bounding box center [86, 95] width 80 height 7
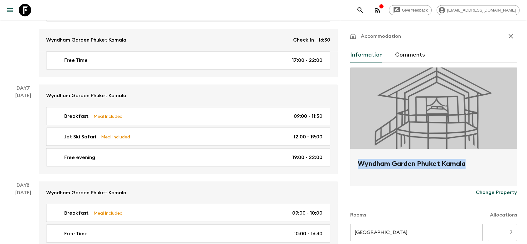
drag, startPoint x: 464, startPoint y: 163, endPoint x: 357, endPoint y: 165, distance: 107.3
click at [357, 165] on div "Wyndham Garden Phuket Kamala" at bounding box center [433, 166] width 167 height 37
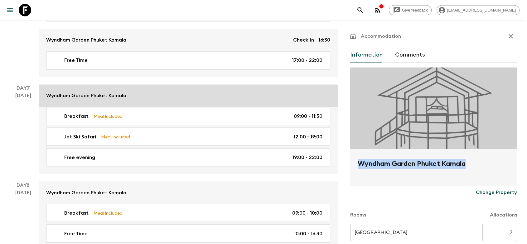
copy h2 "Wyndham Garden Phuket Kamala"
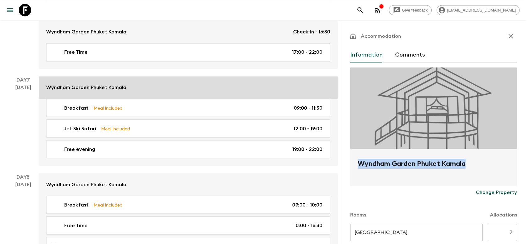
scroll to position [1074, 0]
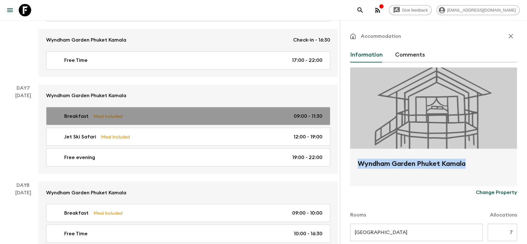
click at [128, 112] on div "Breakfast Meal Included 09:00 - 11:30" at bounding box center [186, 115] width 271 height 7
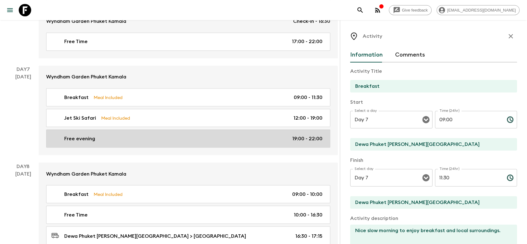
scroll to position [1108, 0]
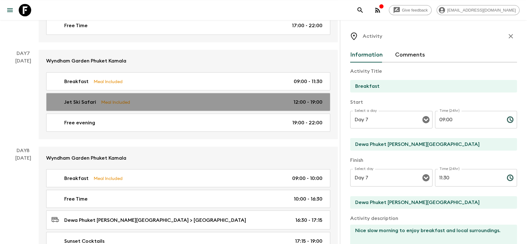
click at [134, 98] on div "Jet Ski Safari Meal Included 12:00 - 19:00" at bounding box center [186, 101] width 271 height 7
type input "Jet Ski Safari"
type input "Phuket"
type textarea "Pick up time is 12pm, actual tour after transfer and safety briefing will start…"
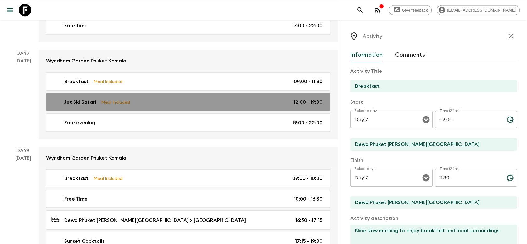
type textarea "Choice of Pad Thai or fried rice plus one soft drink."
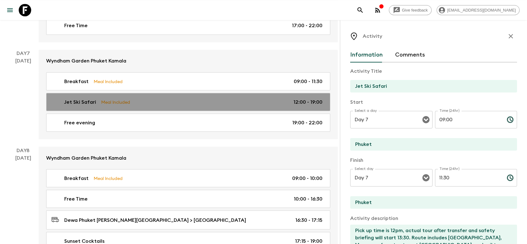
type input "12:00"
type input "19:00"
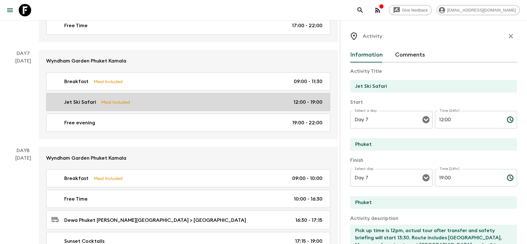
click at [137, 98] on div "Jet Ski Safari Meal Included 12:00 - 19:00" at bounding box center [186, 101] width 271 height 7
click at [147, 99] on div "Jet Ski Safari Meal Included 12:00 - 19:00" at bounding box center [186, 101] width 271 height 7
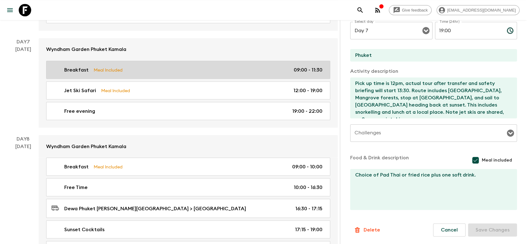
scroll to position [1074, 0]
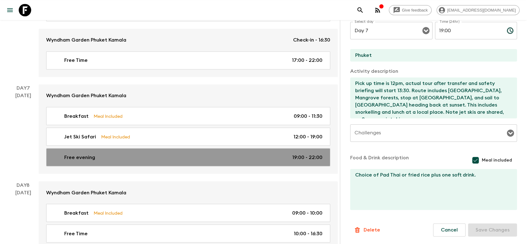
click at [137, 148] on link "Free evening 19:00 - 22:00" at bounding box center [188, 157] width 284 height 18
type input "Free evening"
checkbox input "false"
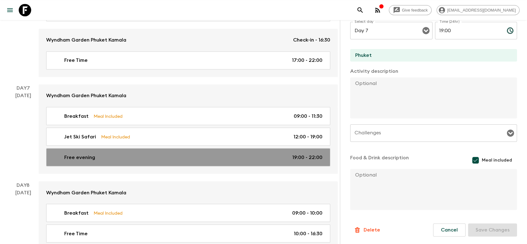
type input "19:00"
type input "22:00"
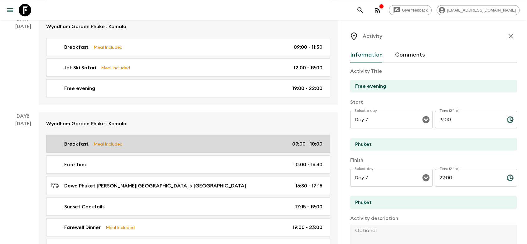
scroll to position [1143, 0]
click at [135, 134] on link "Breakfast Meal Included 09:00 - 10:00" at bounding box center [188, 143] width 284 height 18
type input "Breakfast"
type input "Dewa Phuket [PERSON_NAME][GEOGRAPHIC_DATA]"
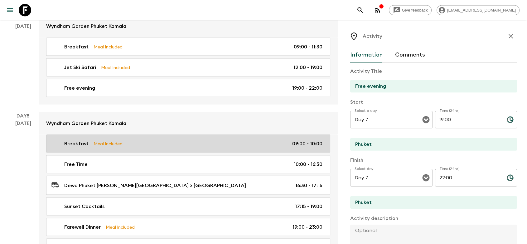
checkbox input "true"
type input "Day 8"
type input "09:00"
type input "Day 8"
type input "10:00"
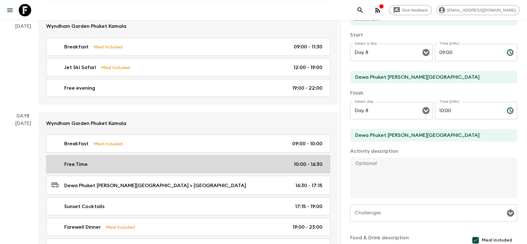
scroll to position [8, 0]
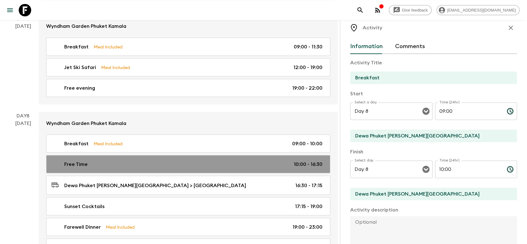
click at [130, 162] on div "Free Time 10:00 - 16:30" at bounding box center [186, 163] width 271 height 7
type input "Free Time"
type textarea "Enjoy the hotel's facilities, swim in the sea, chill at the pool or explore loc…"
checkbox input "false"
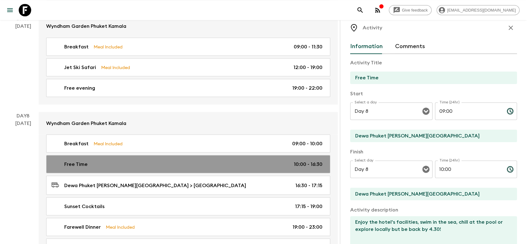
type input "10:00"
type input "16:30"
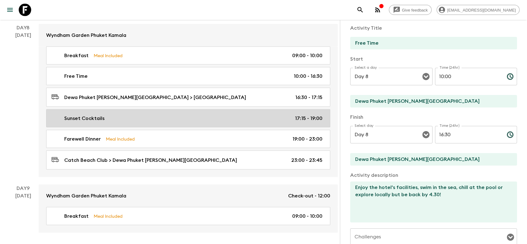
scroll to position [1215, 0]
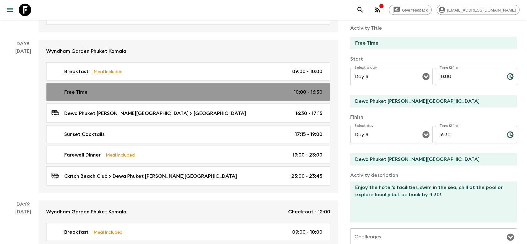
click at [118, 88] on div "Free Time 10:00 - 16:30" at bounding box center [186, 91] width 271 height 7
click at [139, 88] on div "Free Time 10:00 - 16:30" at bounding box center [186, 91] width 271 height 7
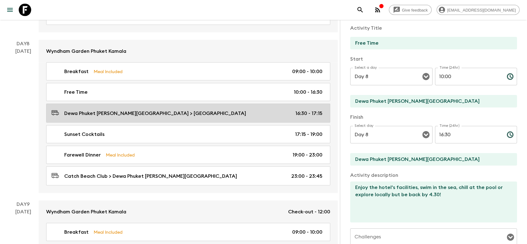
click at [137, 110] on p "Dewa Phuket [PERSON_NAME][GEOGRAPHIC_DATA] > [GEOGRAPHIC_DATA]" at bounding box center [155, 112] width 182 height 7
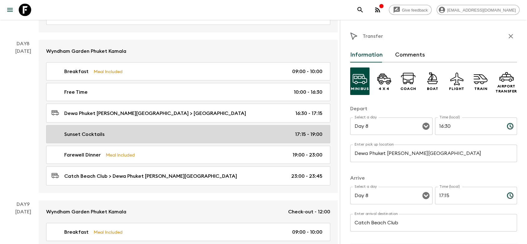
click at [131, 133] on div "Sunset Cocktails 17:15 - 19:00" at bounding box center [186, 133] width 271 height 7
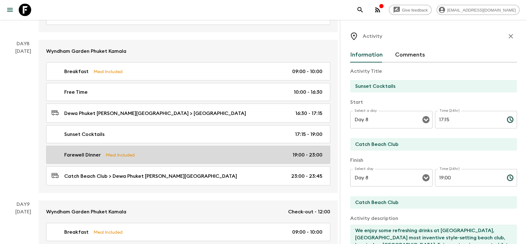
click at [150, 154] on link "Farewell Dinner Meal Included 19:00 - 23:00" at bounding box center [188, 155] width 284 height 18
type input "Farewell Dinner"
type textarea "Staying at [GEOGRAPHIC_DATA] we enjoy a delicious [DATE] night BBQ beach buffet…"
checkbox input "true"
type input "19:00"
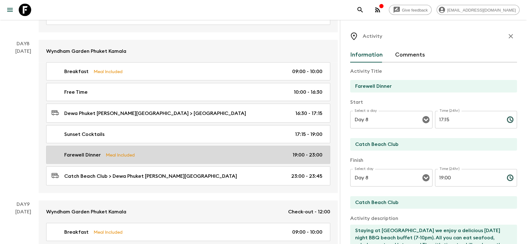
type input "23:00"
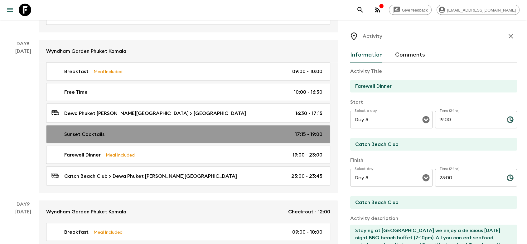
click at [155, 130] on div "Sunset Cocktails 17:15 - 19:00" at bounding box center [186, 133] width 271 height 7
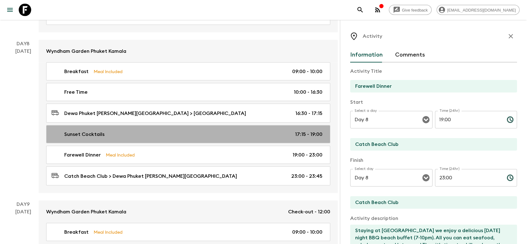
type input "Sunset Cocktails"
type textarea "We enjoy some refreshing drinks at [GEOGRAPHIC_DATA], [GEOGRAPHIC_DATA] most in…"
checkbox input "false"
type input "17:15"
type input "19:00"
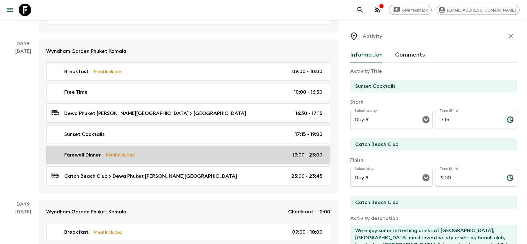
click at [161, 146] on link "Farewell Dinner Meal Included 19:00 - 23:00" at bounding box center [188, 155] width 284 height 18
type input "Farewell Dinner"
type textarea "Staying at [GEOGRAPHIC_DATA] we enjoy a delicious [DATE] night BBQ beach buffet…"
checkbox input "true"
type input "19:00"
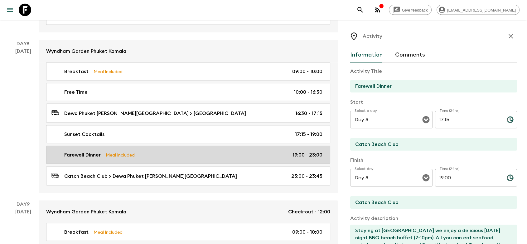
type input "23:00"
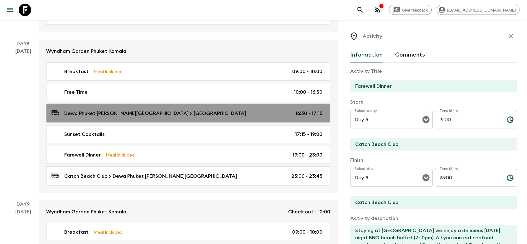
click at [151, 109] on p "Dewa Phuket [PERSON_NAME][GEOGRAPHIC_DATA] > [GEOGRAPHIC_DATA]" at bounding box center [155, 112] width 182 height 7
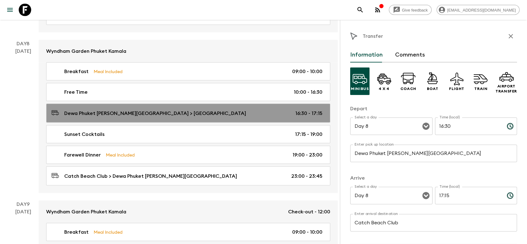
click at [190, 109] on div "Dewa Phuket [PERSON_NAME][GEOGRAPHIC_DATA] > Catch Beach Club 16:30 - 17:15" at bounding box center [186, 113] width 271 height 8
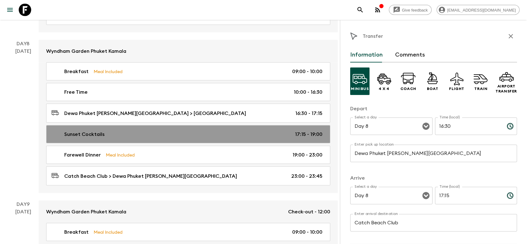
click at [184, 130] on div "Sunset Cocktails 17:15 - 19:00" at bounding box center [186, 133] width 271 height 7
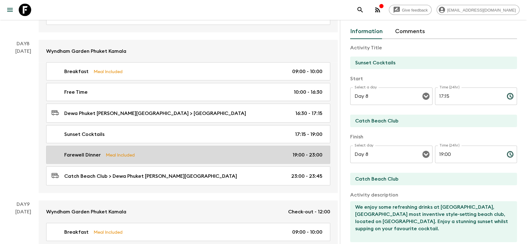
scroll to position [35, 0]
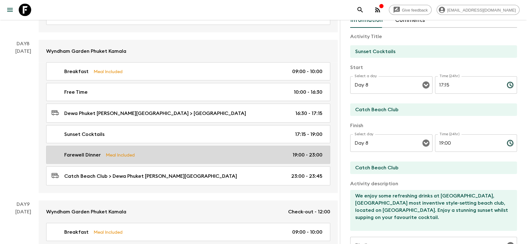
click at [210, 152] on div "Farewell Dinner Meal Included 19:00 - 23:00" at bounding box center [186, 154] width 271 height 7
type input "Farewell Dinner"
type textarea "Staying at [GEOGRAPHIC_DATA] we enjoy a delicious [DATE] night BBQ beach buffet…"
checkbox input "true"
type input "19:00"
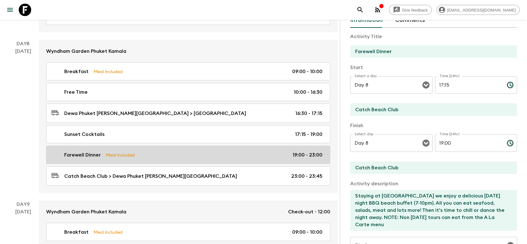
type input "23:00"
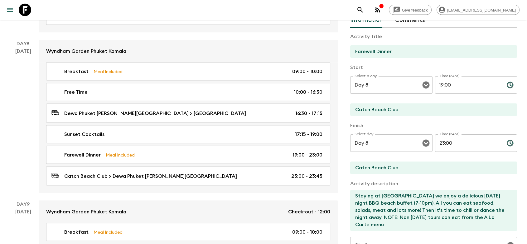
scroll to position [104, 0]
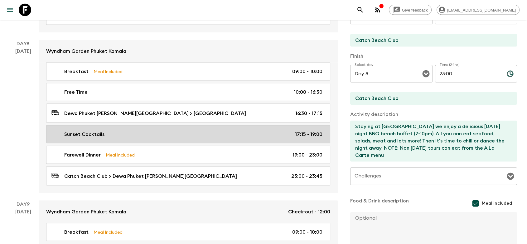
click at [188, 130] on div "Sunset Cocktails 17:15 - 19:00" at bounding box center [186, 133] width 271 height 7
type input "Sunset Cocktails"
type textarea "We enjoy some refreshing drinks at [GEOGRAPHIC_DATA], [GEOGRAPHIC_DATA] most in…"
checkbox input "false"
type input "17:15"
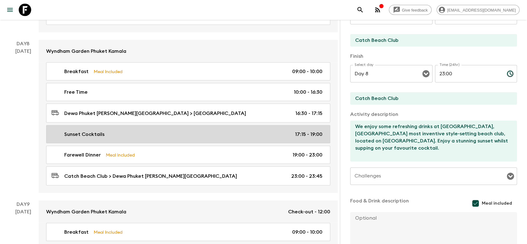
type input "19:00"
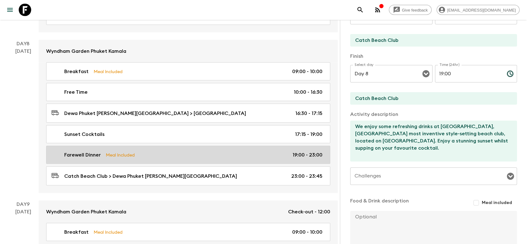
click at [182, 151] on div "Farewell Dinner Meal Included 19:00 - 23:00" at bounding box center [186, 154] width 271 height 7
type input "Farewell Dinner"
type textarea "Staying at [GEOGRAPHIC_DATA] we enjoy a delicious [DATE] night BBQ beach buffet…"
checkbox input "true"
type input "19:00"
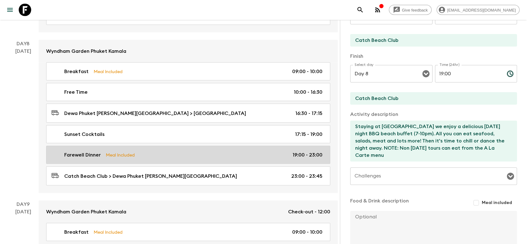
type input "23:00"
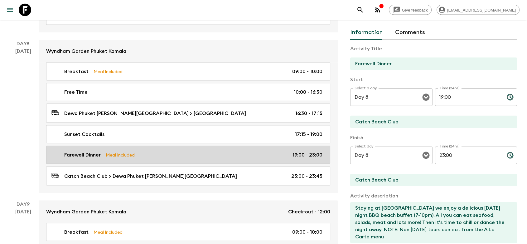
scroll to position [35, 0]
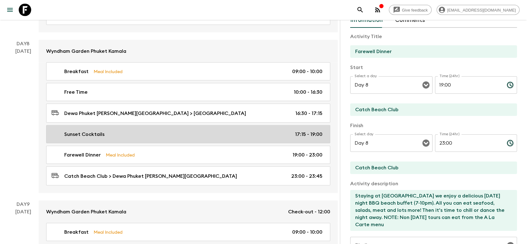
click at [182, 137] on link "Sunset Cocktails 17:15 - 19:00" at bounding box center [188, 134] width 284 height 18
type input "Sunset Cocktails"
type textarea "We enjoy some refreshing drinks at [GEOGRAPHIC_DATA], [GEOGRAPHIC_DATA] most in…"
checkbox input "false"
type input "17:15"
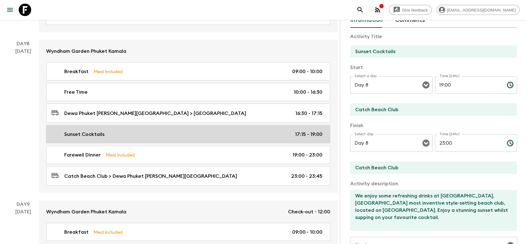
type input "19:00"
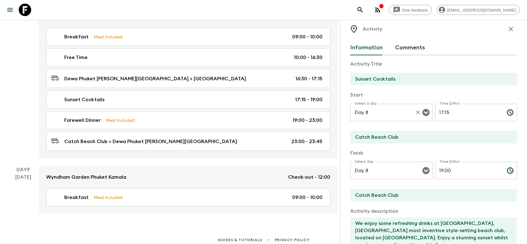
scroll to position [42, 0]
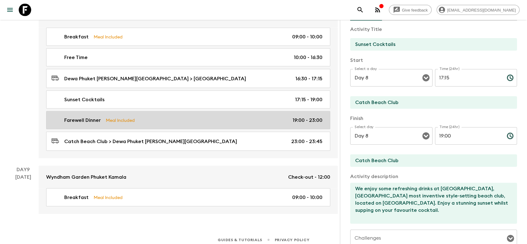
click at [156, 116] on div "Farewell Dinner Meal Included 19:00 - 23:00" at bounding box center [186, 119] width 271 height 7
type input "Farewell Dinner"
type textarea "Staying at [GEOGRAPHIC_DATA] we enjoy a delicious [DATE] night BBQ beach buffet…"
checkbox input "true"
type input "19:00"
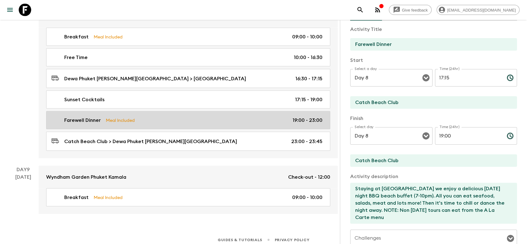
type input "23:00"
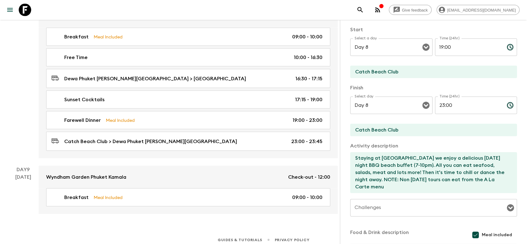
scroll to position [111, 0]
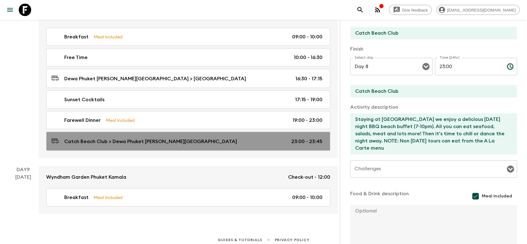
click at [197, 138] on div "Catch Beach Club > Dewa Phuket [PERSON_NAME][GEOGRAPHIC_DATA] 23:00 - 23:45" at bounding box center [186, 141] width 271 height 8
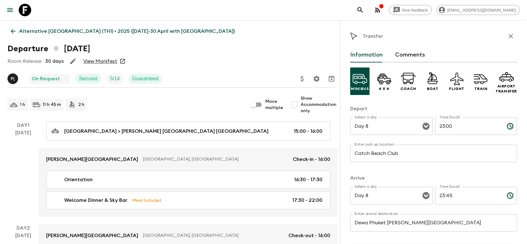
click at [19, 35] on link "Alternative [GEOGRAPHIC_DATA] (TH1) • 2025 ([DATE]-30 April with [GEOGRAPHIC_DA…" at bounding box center [122, 31] width 231 height 12
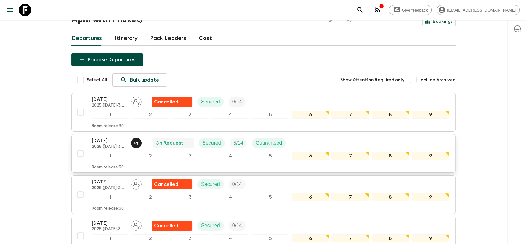
scroll to position [104, 0]
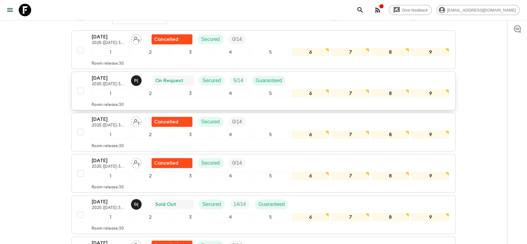
click at [314, 78] on div "[DATE] 2025 ([DATE]-30 April with Phuket) P ( On Request Secured 5 / 14 Guarant…" at bounding box center [270, 80] width 357 height 12
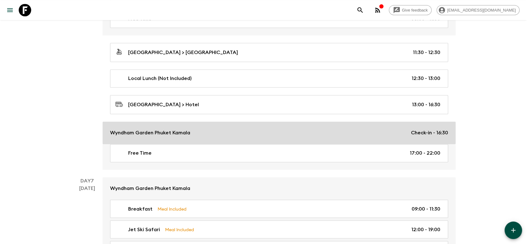
scroll to position [970, 0]
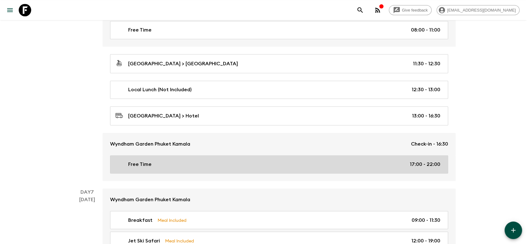
click at [190, 160] on div "Free Time 17:00 - 22:00" at bounding box center [277, 163] width 325 height 7
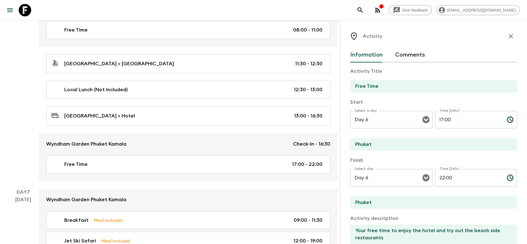
click at [17, 137] on div "[DATE]" at bounding box center [23, 73] width 16 height 216
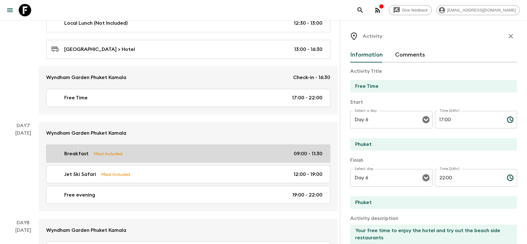
scroll to position [1039, 0]
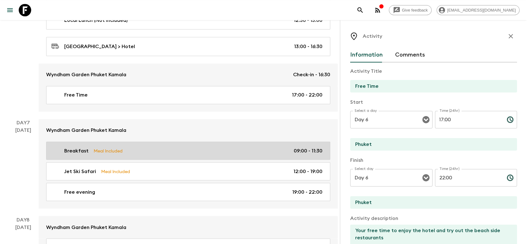
click at [163, 147] on div "Breakfast Meal Included 09:00 - 11:30" at bounding box center [186, 150] width 271 height 7
type input "Breakfast"
type input "Wyndham Garden Phuket Kamala"
type textarea "Nice slow morning to enjoy breakfast and local surroundings."
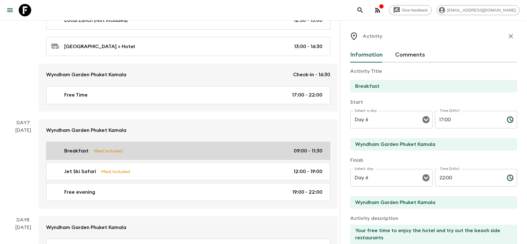
checkbox input "true"
type input "Day 7"
type input "09:00"
type input "Day 7"
type input "11:30"
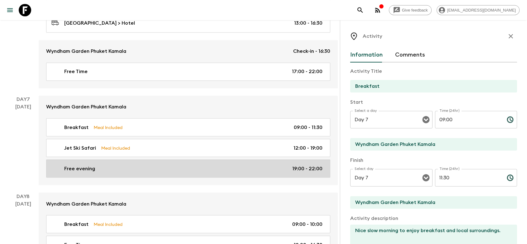
scroll to position [1074, 0]
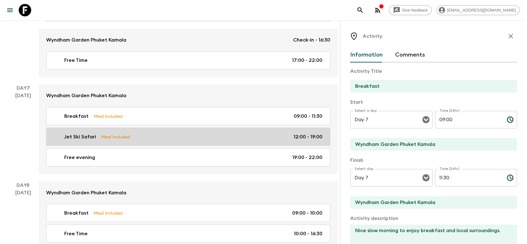
click at [147, 135] on div "Jet Ski Safari Meal Included 12:00 - 19:00" at bounding box center [186, 136] width 271 height 7
type input "Jet Ski Safari"
type input "Phuket"
type textarea "Pick up time is 12pm, actual tour after transfer and safety briefing will start…"
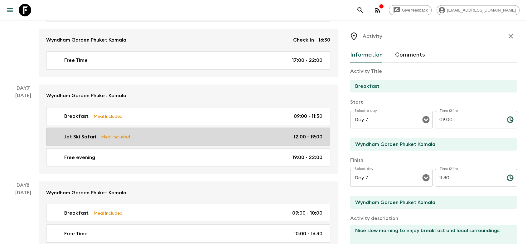
type textarea "Choice of Pad Thai or fried rice plus one soft drink."
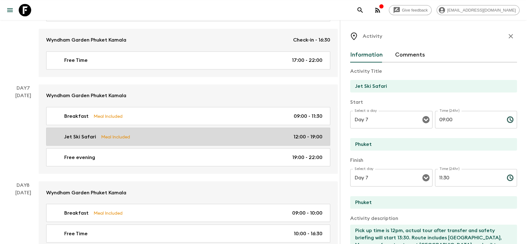
type input "12:00"
type input "19:00"
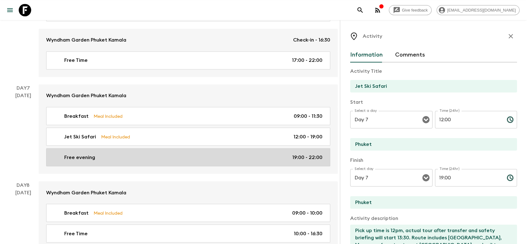
click at [157, 153] on div "Free evening 19:00 - 22:00" at bounding box center [186, 156] width 271 height 7
type input "Free evening"
checkbox input "false"
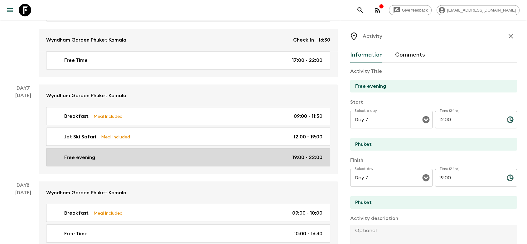
type input "19:00"
type input "22:00"
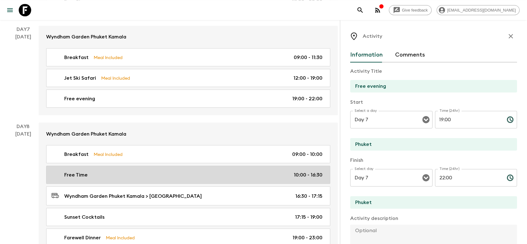
scroll to position [1143, 0]
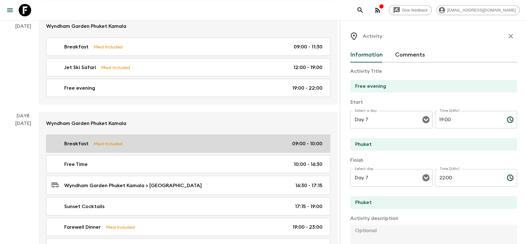
click at [133, 142] on div "Breakfast Meal Included 09:00 - 10:00" at bounding box center [186, 142] width 271 height 7
type input "Breakfast"
type input "Wyndham Garden Phuket Kamala"
checkbox input "true"
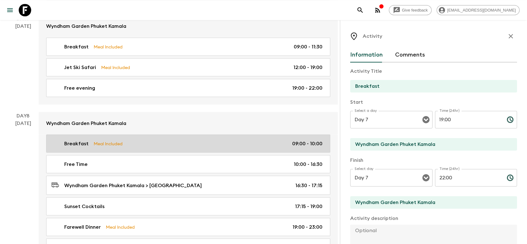
type input "Day 8"
type input "09:00"
type input "Day 8"
type input "10:00"
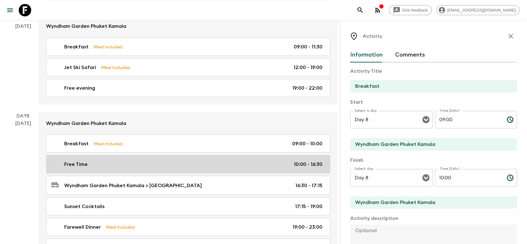
click at [137, 160] on div "Free Time 10:00 - 16:30" at bounding box center [186, 163] width 271 height 7
type input "Free Time"
type textarea "Enjoy the hotel's facilities, swim in the sea, chill at the pool or explore loc…"
checkbox input "false"
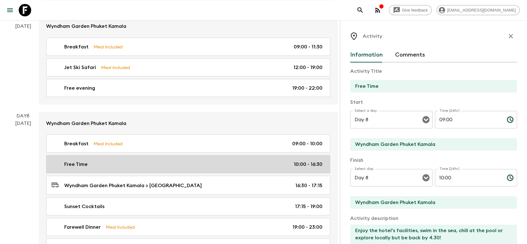
type input "10:00"
type input "16:30"
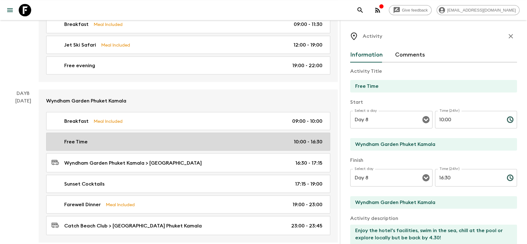
scroll to position [1178, 0]
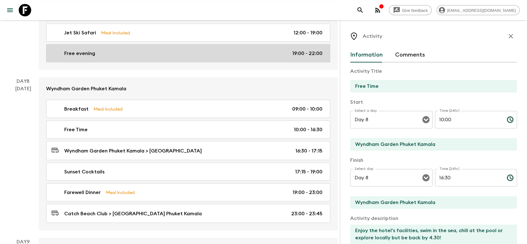
click at [157, 49] on div "Free evening 19:00 - 22:00" at bounding box center [186, 52] width 271 height 7
type input "Free evening"
type input "Phuket"
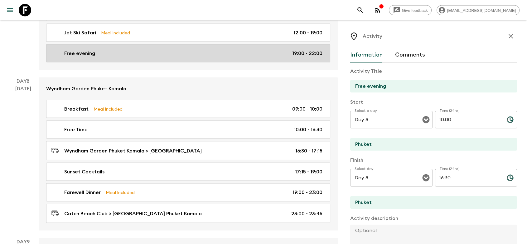
type input "Day 7"
type input "19:00"
type input "Day 7"
type input "22:00"
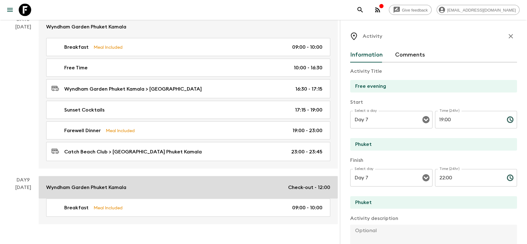
scroll to position [1247, 0]
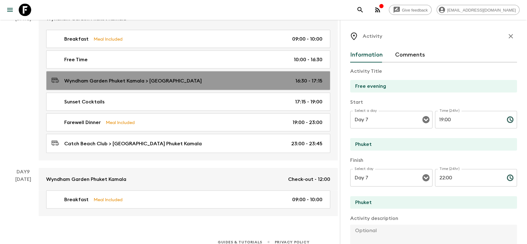
click at [195, 71] on link "Wyndham Garden Phuket Kamala > Catch Beach Club 16:30 - 17:15" at bounding box center [188, 80] width 284 height 19
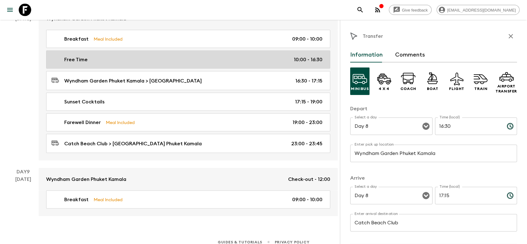
click at [192, 56] on div "Free Time 10:00 - 16:30" at bounding box center [186, 59] width 271 height 7
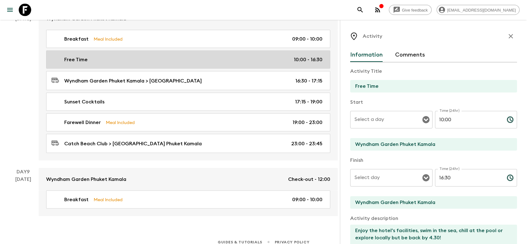
type input "Day 8"
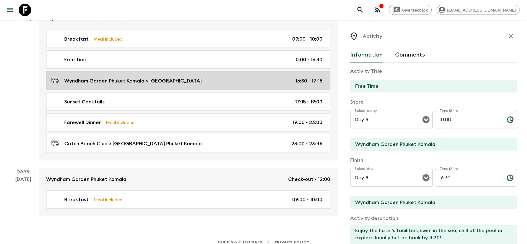
click at [217, 79] on div "Wyndham Garden Phuket Kamala > Catch Beach Club 16:30 - 17:15" at bounding box center [186, 80] width 271 height 8
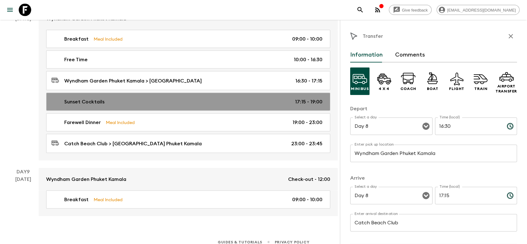
click at [204, 98] on div "Sunset Cocktails 17:15 - 19:00" at bounding box center [186, 101] width 271 height 7
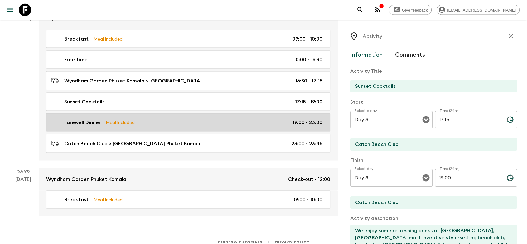
click at [190, 118] on div "Farewell Dinner Meal Included 19:00 - 23:00" at bounding box center [186, 121] width 271 height 7
type input "Farewell Dinner"
type textarea "Staying at [GEOGRAPHIC_DATA] we enjoy a delicious [DATE] night BBQ beach buffet…"
checkbox input "true"
type input "19:00"
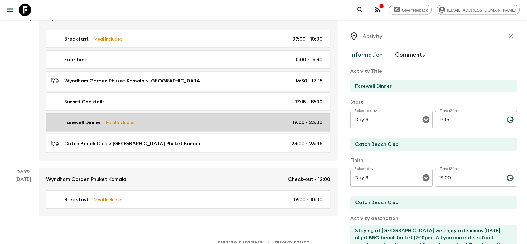
type input "23:00"
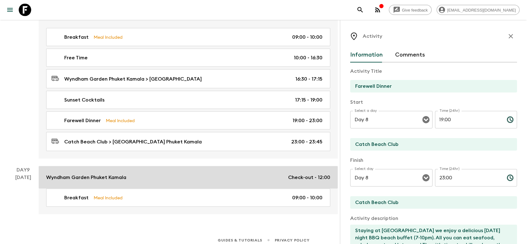
scroll to position [1249, 0]
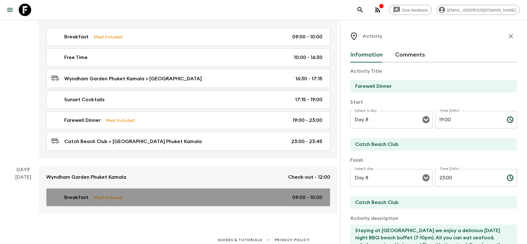
click at [153, 194] on div "Breakfast Meal Included 09:00 - 10:00" at bounding box center [186, 196] width 271 height 7
type input "Breakfast"
type input "Wyndham Garden Phuket Kamala"
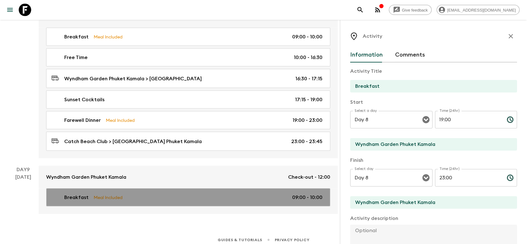
type input "Day 9"
type input "09:00"
type input "Day 9"
type input "10:00"
